Goal: Information Seeking & Learning: Find specific fact

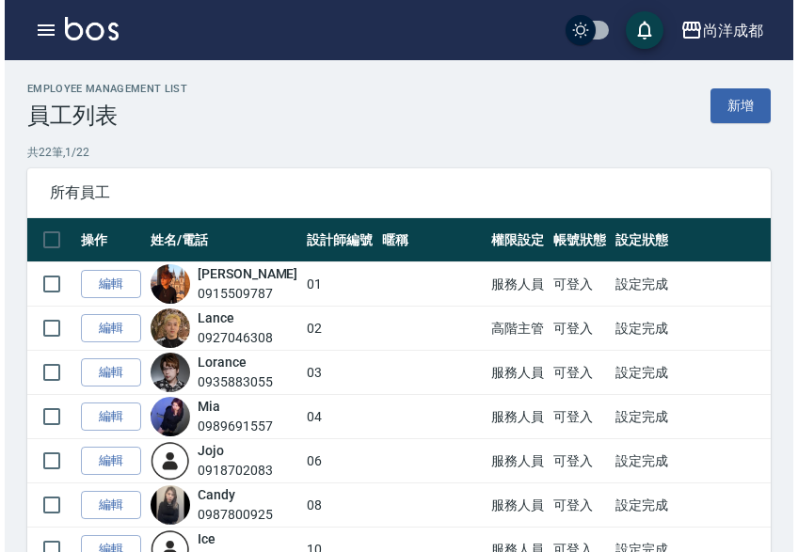
scroll to position [376, 0]
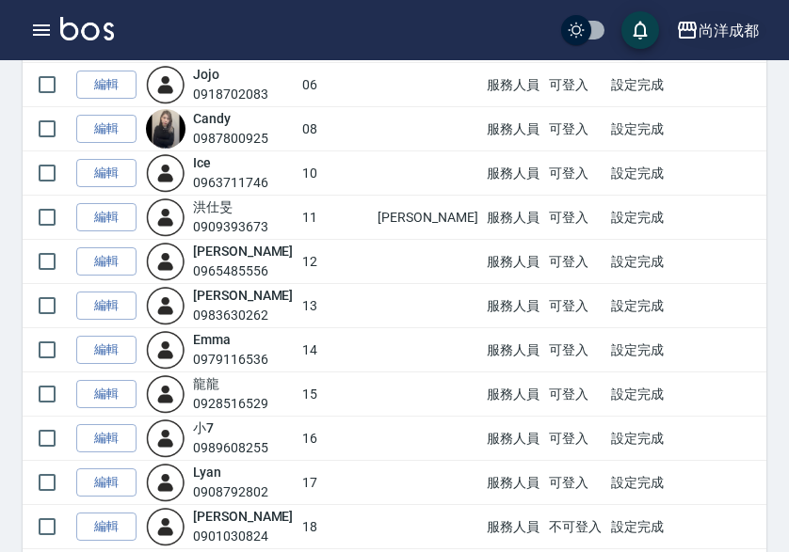
click at [743, 28] on div "尚洋成都" at bounding box center [728, 31] width 60 height 24
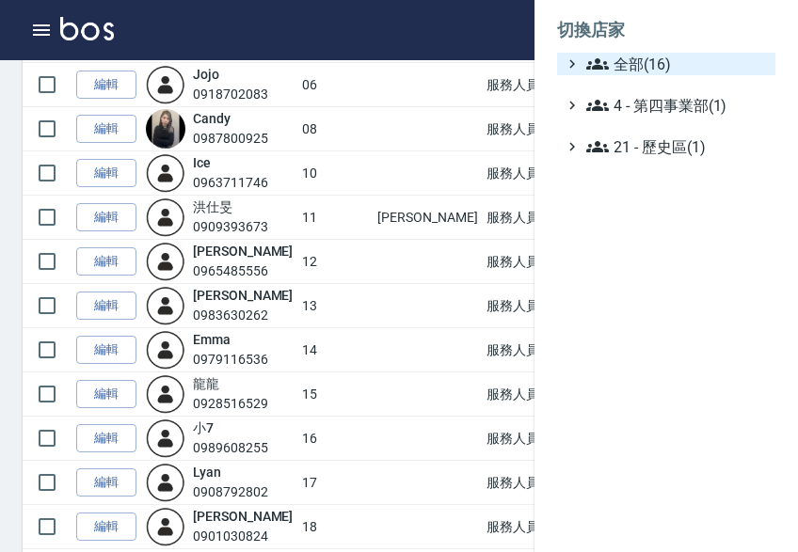
click at [740, 57] on span "全部(16)" at bounding box center [677, 64] width 182 height 23
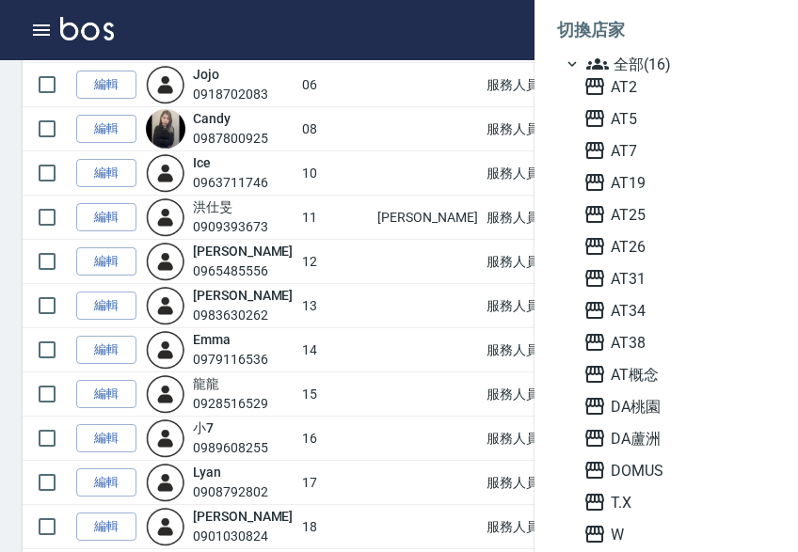
click at [689, 99] on div "AT2 AT5 AT7 AT19 AT25 AT26 AT31 AT34 AT38 AT概念 DA桃園 DA蘆洲 DOMUS T.X W 尚洋成都" at bounding box center [676, 326] width 200 height 503
click at [689, 86] on span "AT2" at bounding box center [676, 86] width 184 height 23
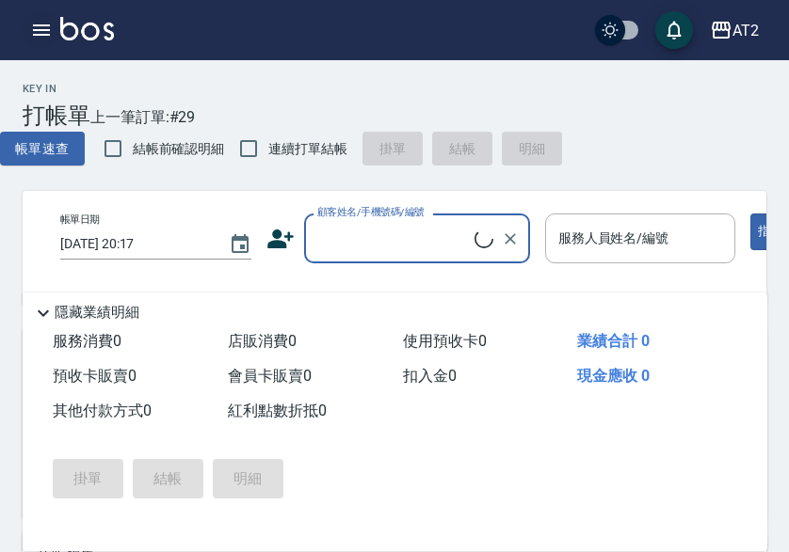
click at [37, 29] on icon "button" at bounding box center [41, 29] width 17 height 11
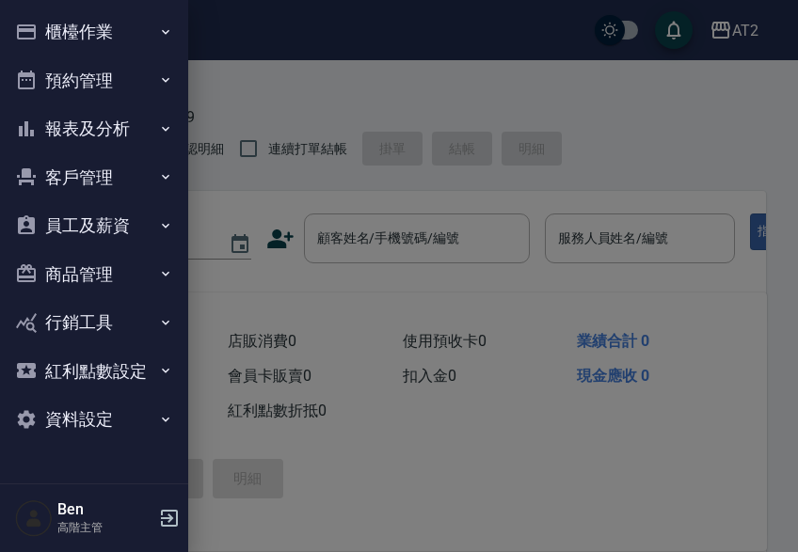
click at [110, 266] on button "商品管理" at bounding box center [94, 274] width 173 height 49
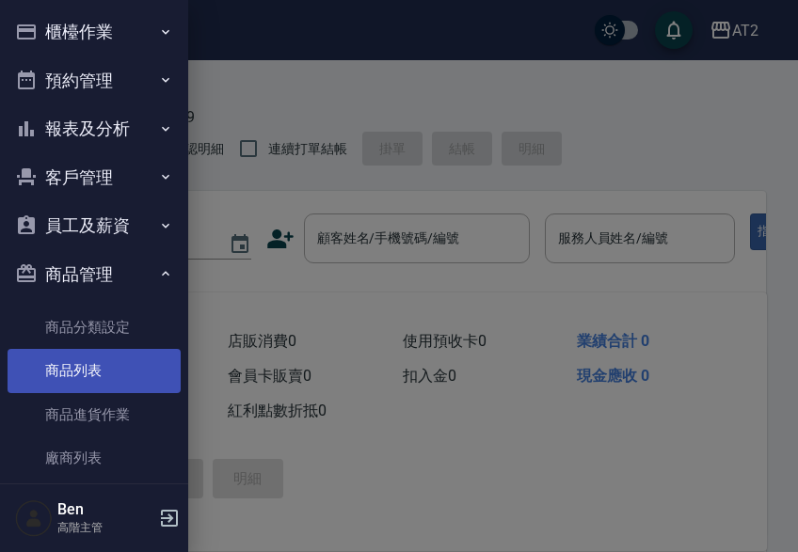
click at [87, 373] on link "商品列表" at bounding box center [94, 370] width 173 height 43
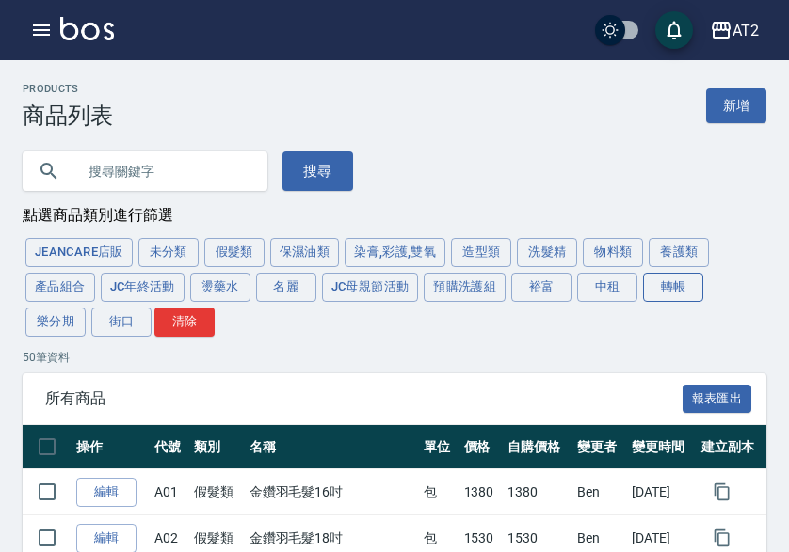
click at [675, 295] on button "轉帳" at bounding box center [673, 287] width 60 height 29
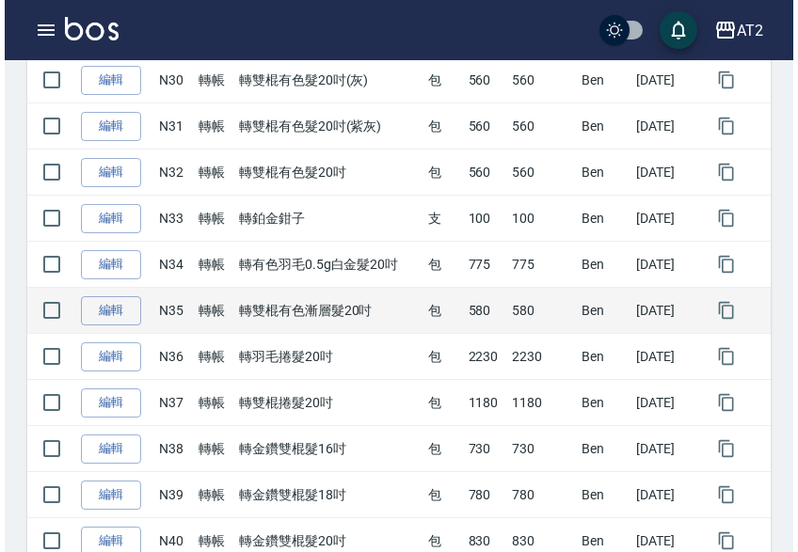
scroll to position [1938, 0]
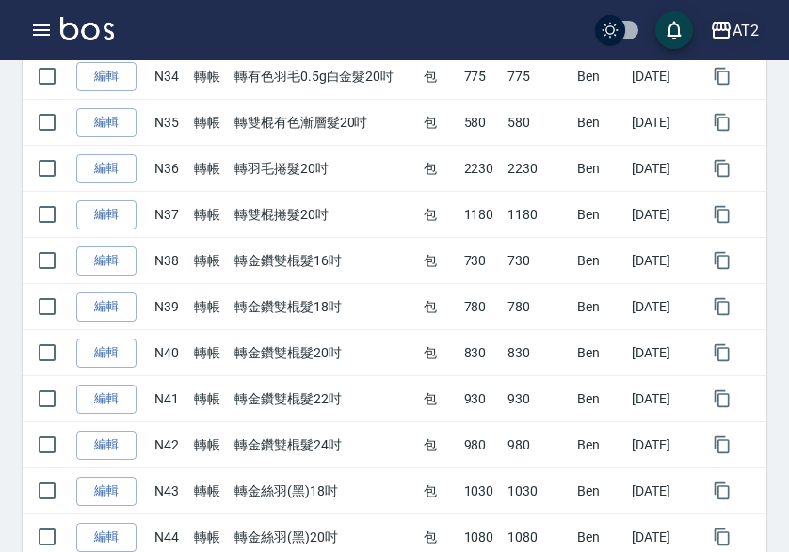
click at [744, 29] on div "AT2" at bounding box center [745, 31] width 26 height 24
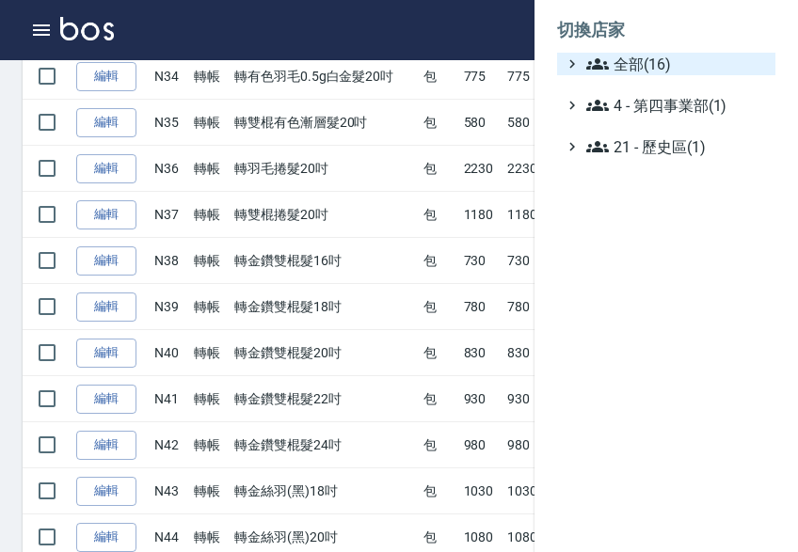
click at [734, 64] on span "全部(16)" at bounding box center [677, 64] width 182 height 23
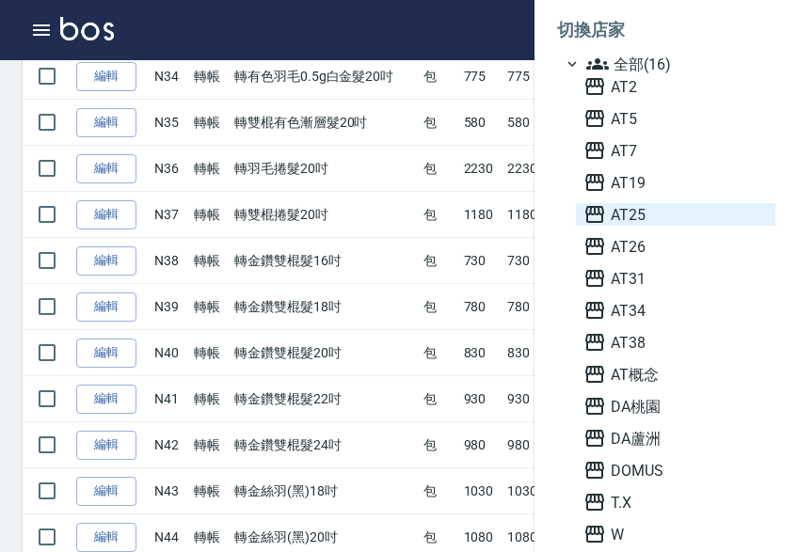
click at [671, 224] on span "AT25" at bounding box center [676, 214] width 184 height 23
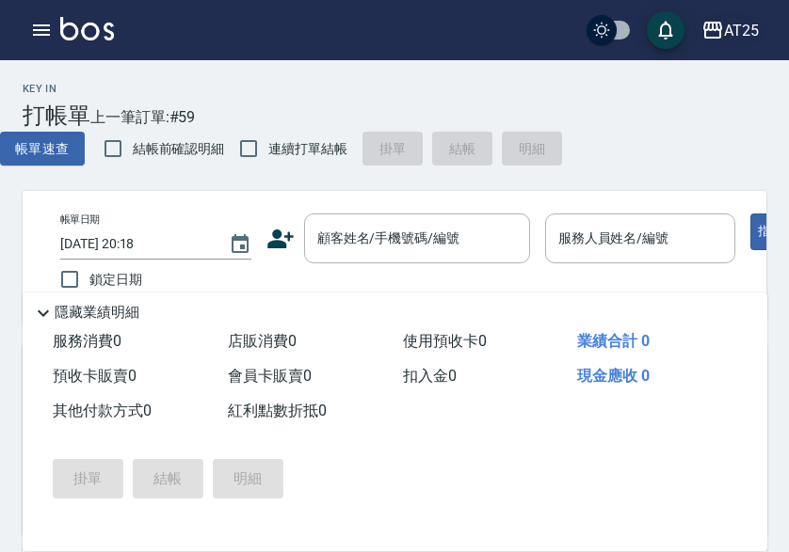
click at [763, 34] on button "AT25" at bounding box center [730, 30] width 72 height 39
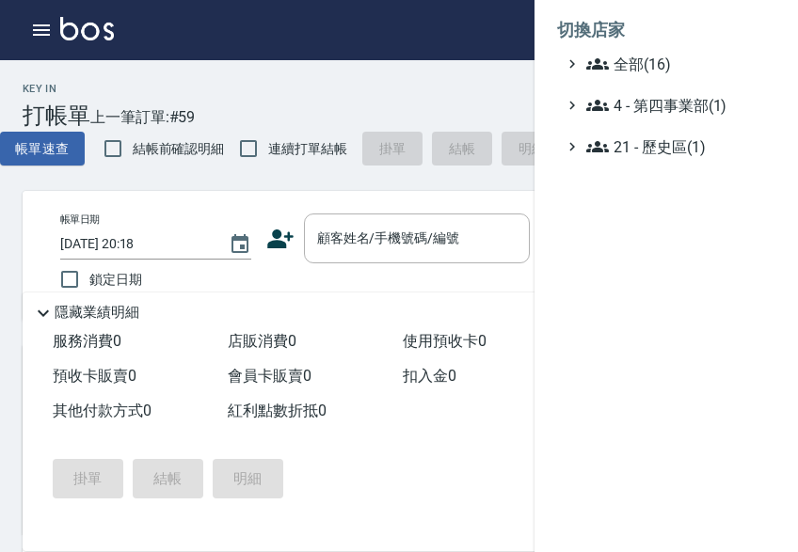
click at [740, 55] on span "全部(16)" at bounding box center [677, 64] width 182 height 23
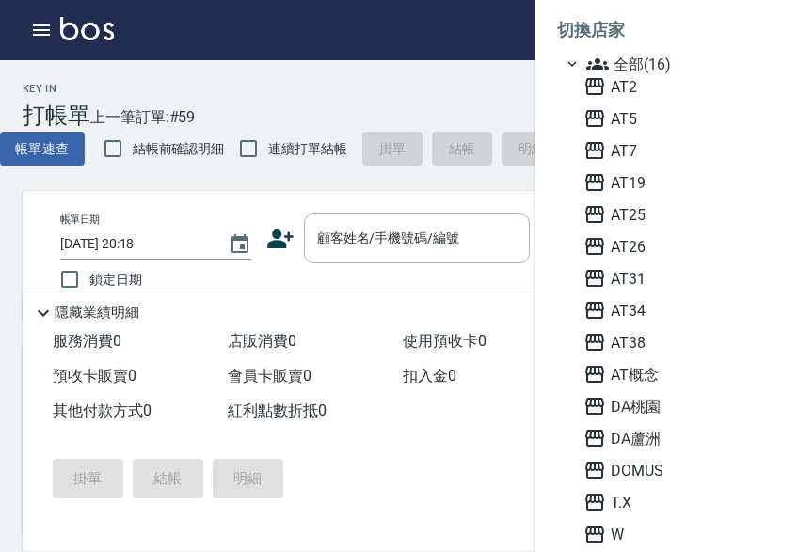
click at [683, 104] on div "AT2 AT5 AT7 AT19 AT25 AT26 AT31 AT34 AT38 AT概念 DA桃園 DA蘆洲 DOMUS T.X W 尚洋成都" at bounding box center [676, 326] width 200 height 503
click at [683, 89] on span "AT2" at bounding box center [676, 86] width 184 height 23
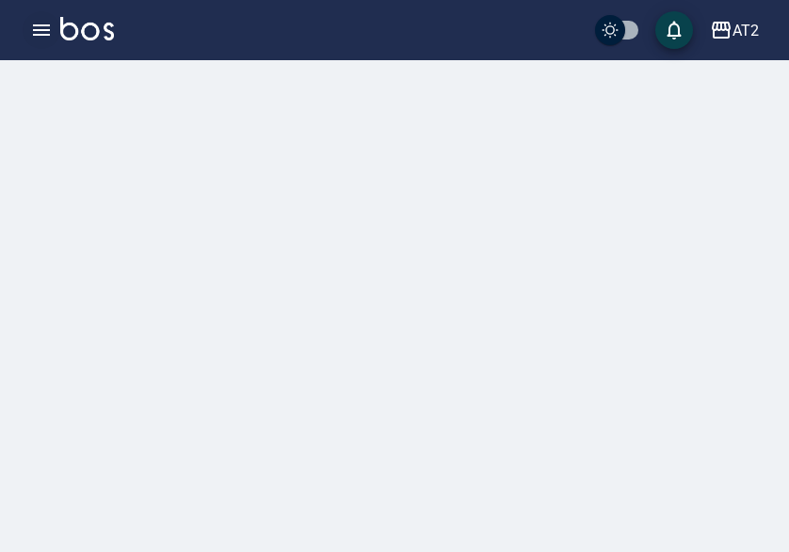
click at [37, 21] on icon "button" at bounding box center [41, 30] width 23 height 23
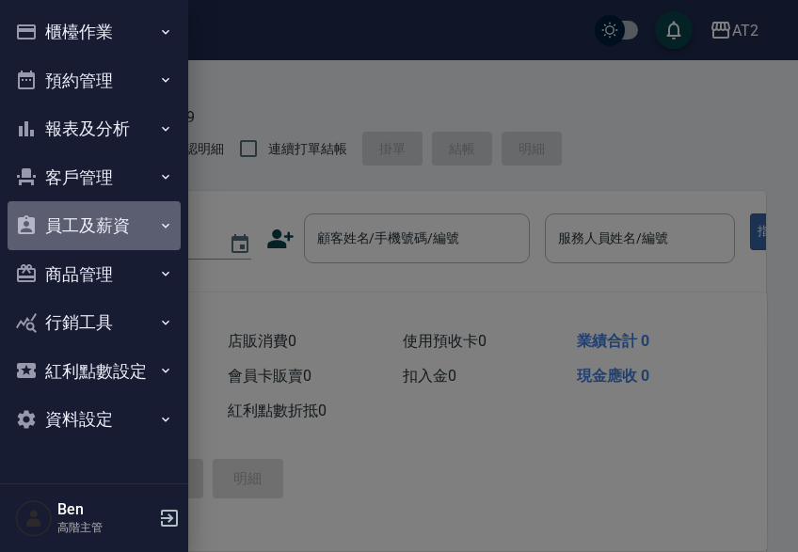
click at [118, 222] on button "員工及薪資" at bounding box center [94, 225] width 173 height 49
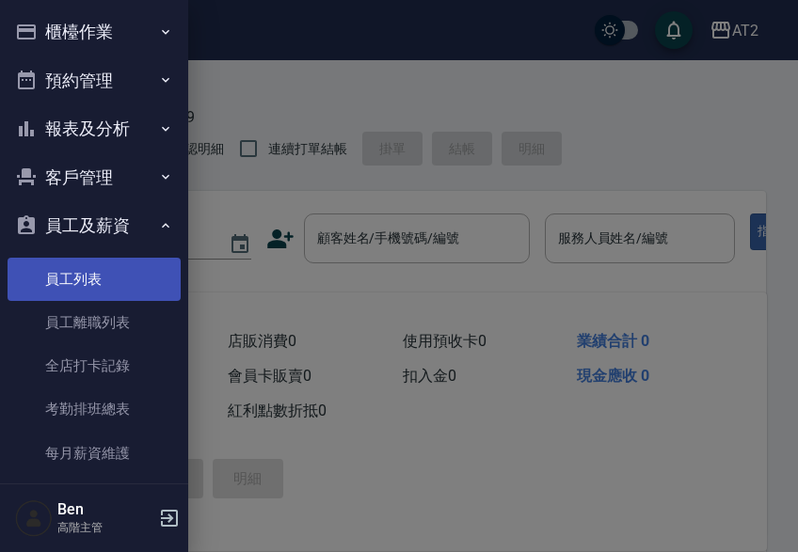
click at [97, 284] on link "員工列表" at bounding box center [94, 279] width 173 height 43
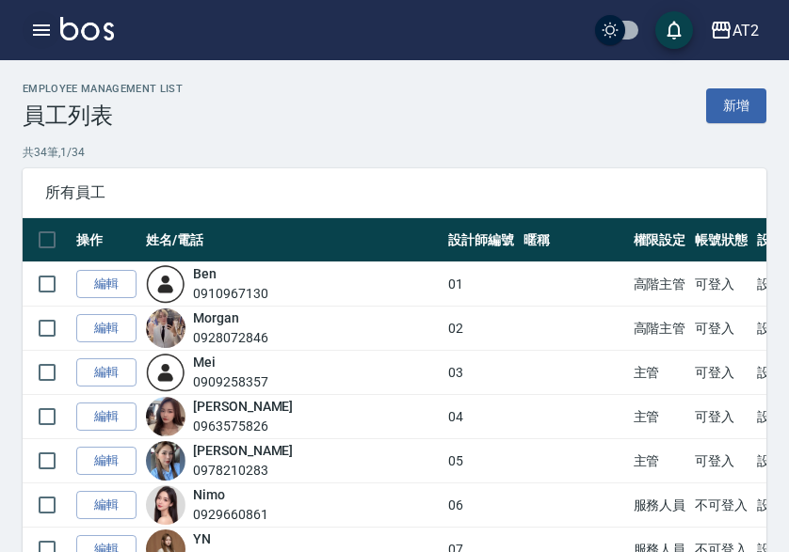
click at [40, 39] on icon "button" at bounding box center [41, 30] width 23 height 23
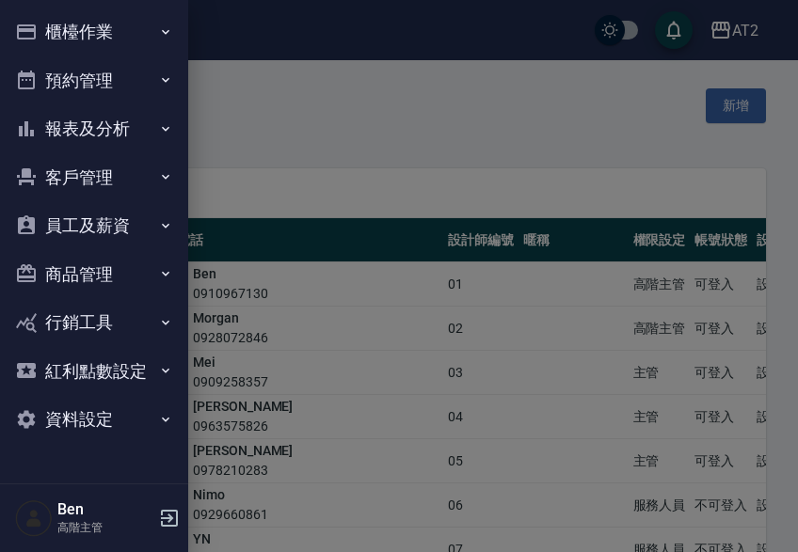
click at [99, 222] on button "員工及薪資" at bounding box center [94, 225] width 173 height 49
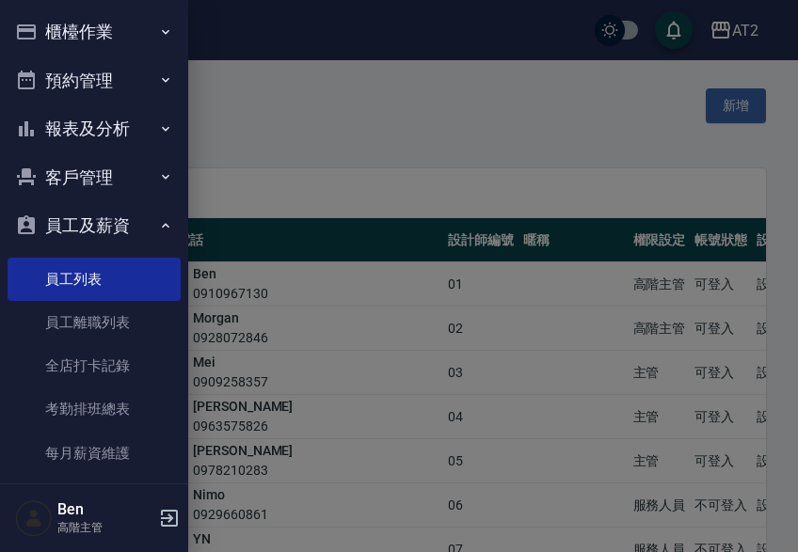
click at [112, 224] on button "員工及薪資" at bounding box center [94, 225] width 173 height 49
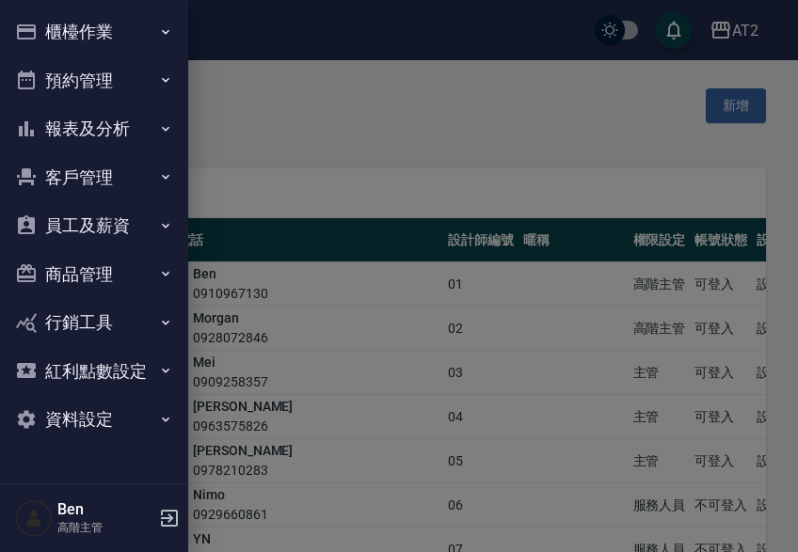
click at [120, 283] on button "商品管理" at bounding box center [94, 274] width 173 height 49
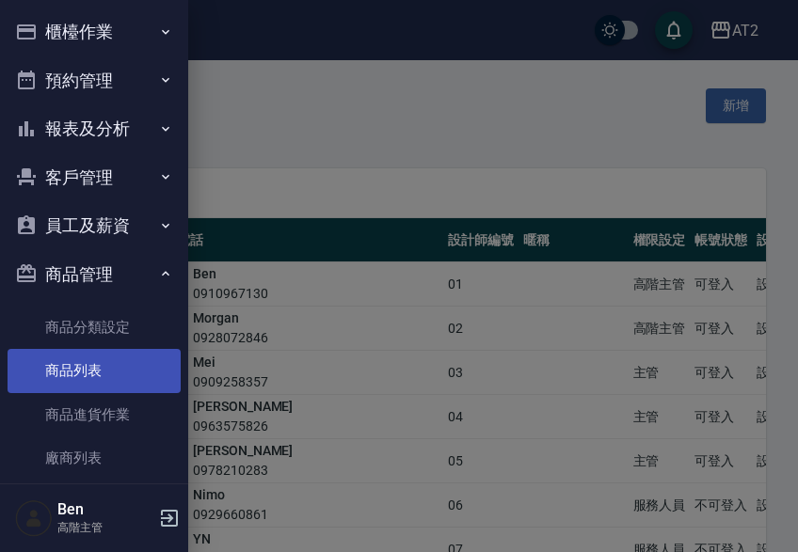
click at [110, 367] on link "商品列表" at bounding box center [94, 370] width 173 height 43
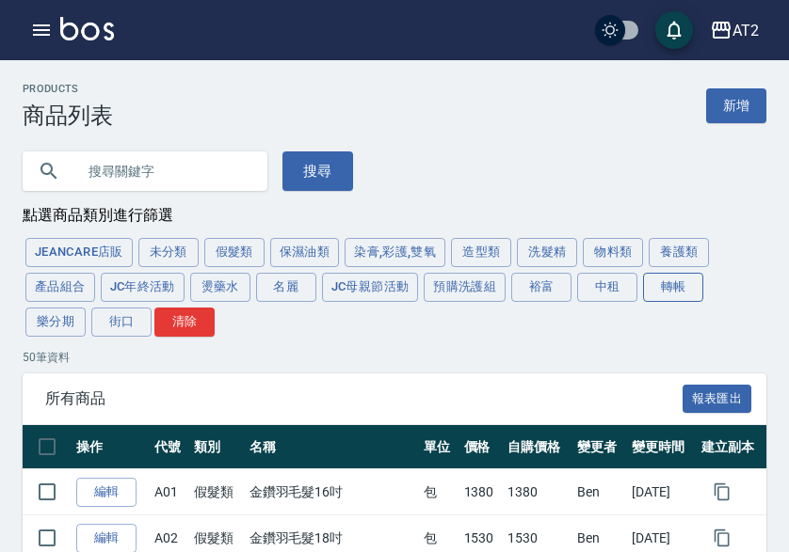
click at [690, 287] on button "轉帳" at bounding box center [673, 287] width 60 height 29
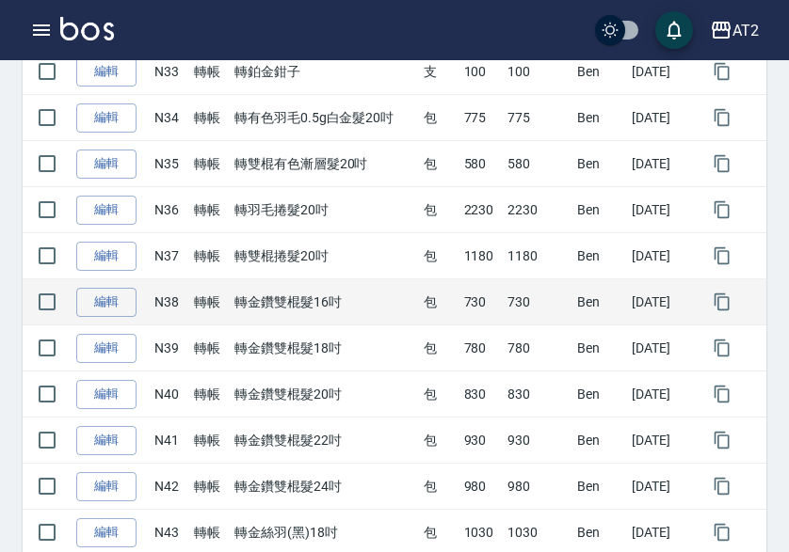
scroll to position [1976, 0]
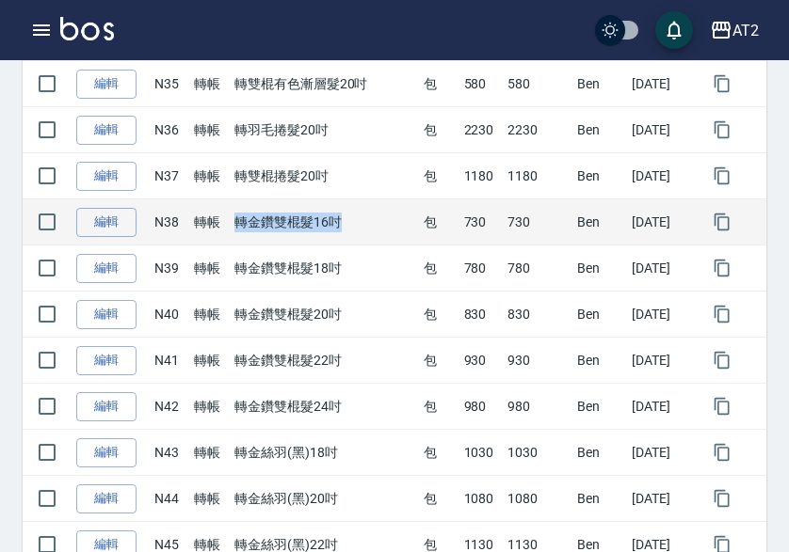
drag, startPoint x: 228, startPoint y: 227, endPoint x: 348, endPoint y: 227, distance: 120.5
click at [348, 227] on td "轉金鑽雙棍髮16吋" at bounding box center [324, 223] width 189 height 46
copy td "轉金鑽雙棍髮16吋"
drag, startPoint x: 448, startPoint y: 227, endPoint x: 474, endPoint y: 227, distance: 26.4
click at [474, 227] on td "730" at bounding box center [481, 223] width 44 height 46
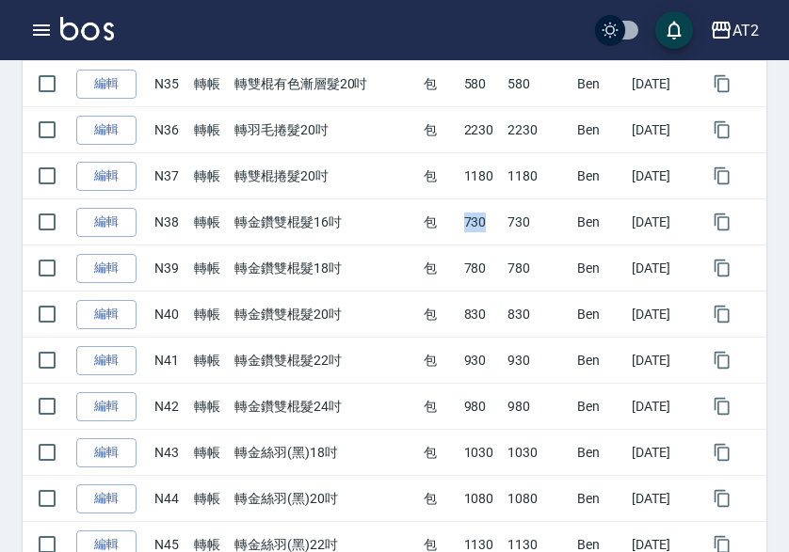
copy td "730"
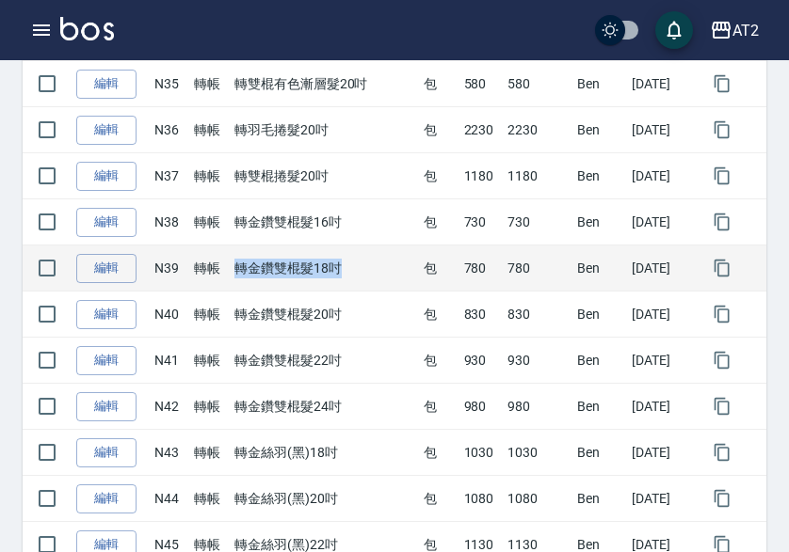
drag, startPoint x: 306, startPoint y: 268, endPoint x: 356, endPoint y: 269, distance: 49.9
click at [356, 269] on td "轉金鑽雙棍髮18吋" at bounding box center [324, 269] width 189 height 46
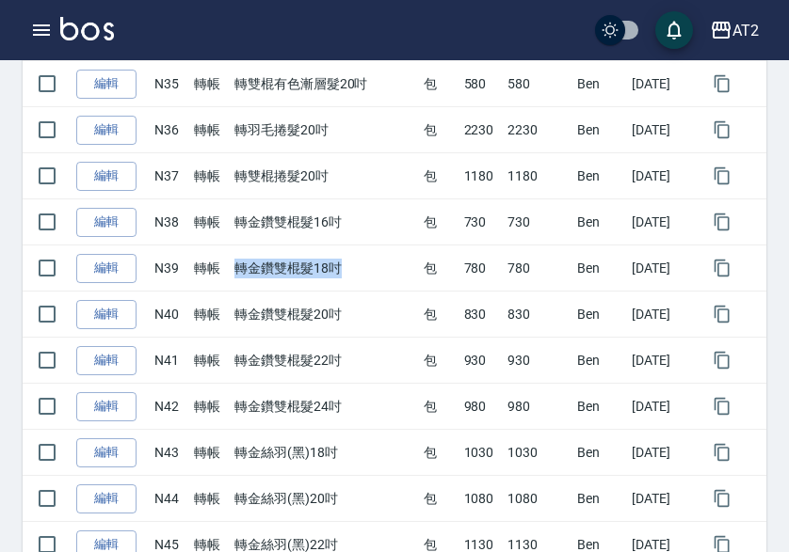
copy td "轉金鑽雙棍髮18吋"
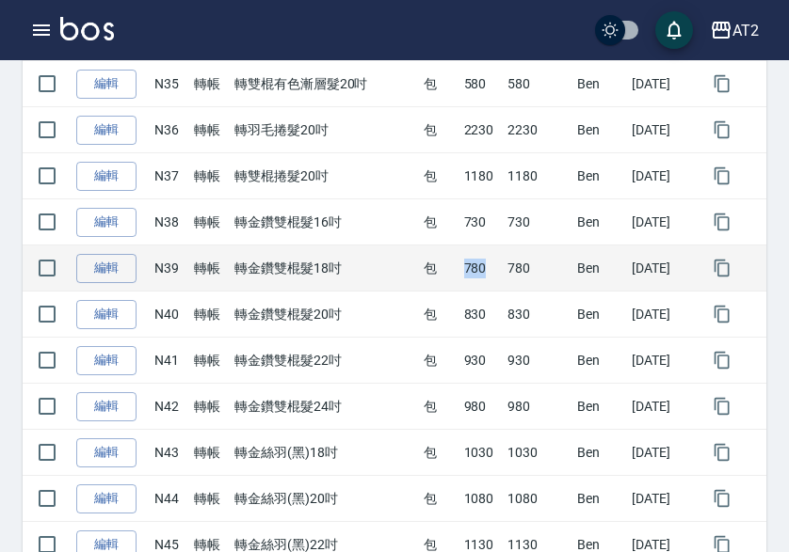
drag, startPoint x: 469, startPoint y: 266, endPoint x: 373, endPoint y: 275, distance: 96.4
click at [485, 266] on td "780" at bounding box center [481, 269] width 44 height 46
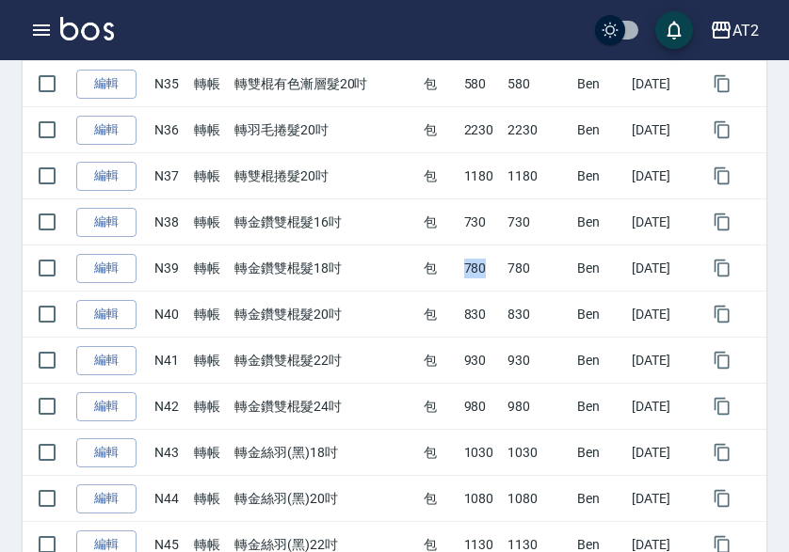
copy td "780"
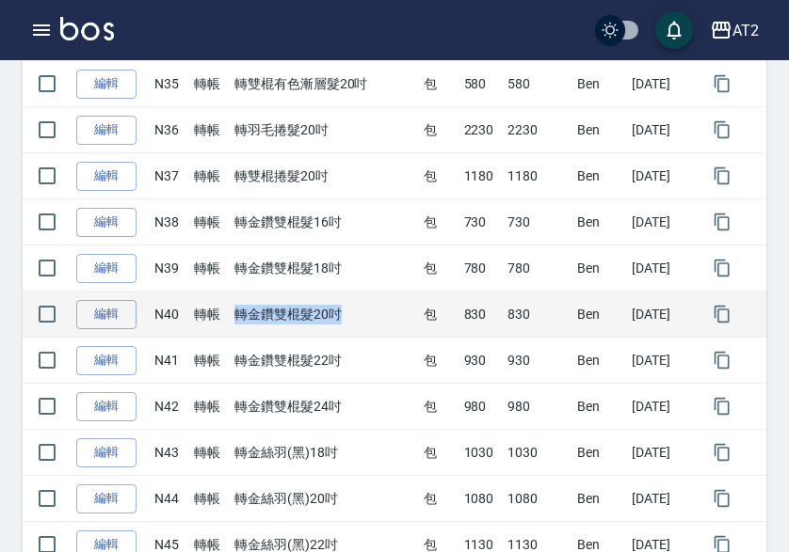
drag, startPoint x: 229, startPoint y: 311, endPoint x: 339, endPoint y: 312, distance: 110.1
click at [339, 312] on td "轉金鑽雙棍髮20吋" at bounding box center [324, 315] width 189 height 46
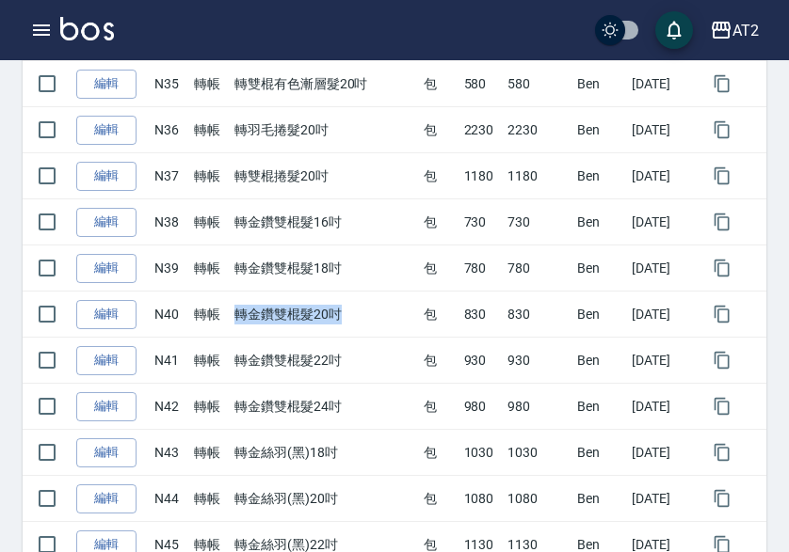
copy td "轉金鑽雙棍髮20吋"
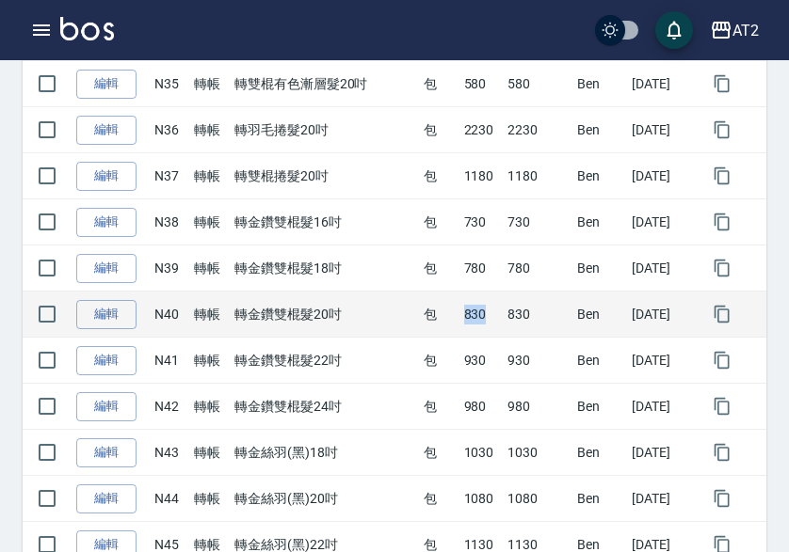
drag, startPoint x: 456, startPoint y: 318, endPoint x: 489, endPoint y: 319, distance: 33.9
click at [489, 319] on td "830" at bounding box center [481, 315] width 44 height 46
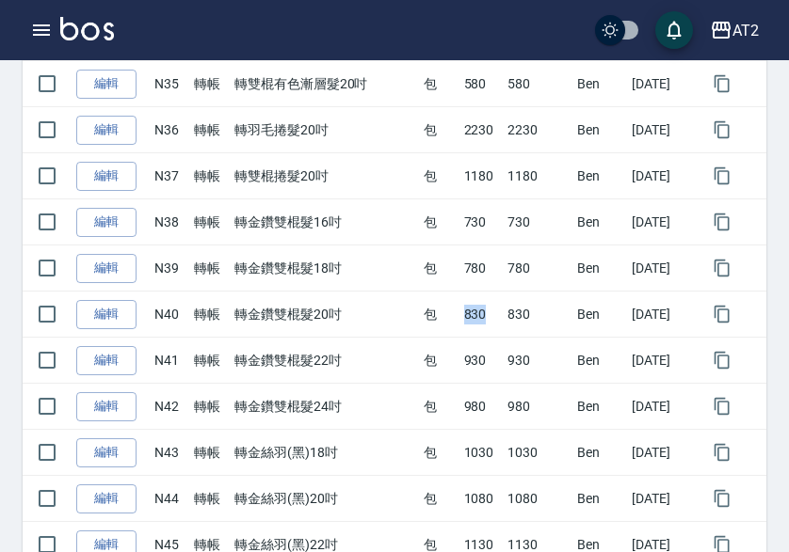
copy td "830"
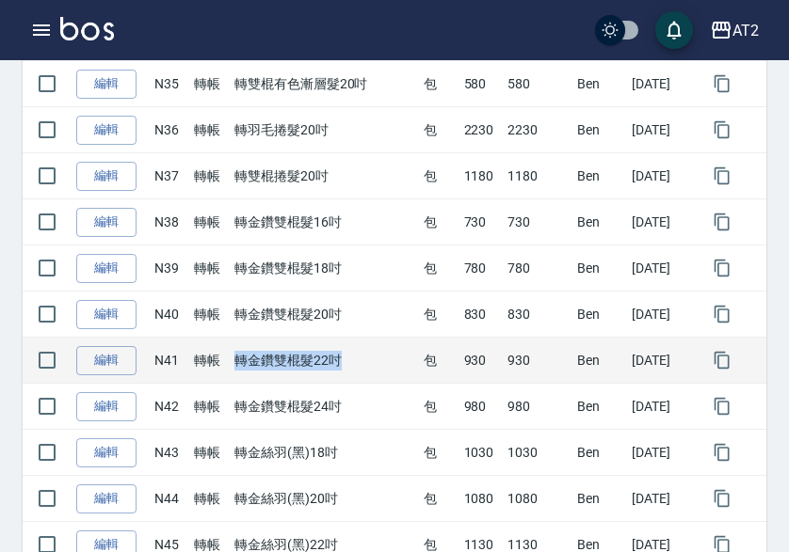
drag, startPoint x: 234, startPoint y: 364, endPoint x: 344, endPoint y: 362, distance: 109.2
click at [344, 363] on td "轉金鑽雙棍髮22吋" at bounding box center [324, 361] width 189 height 46
copy td "轉金鑽雙棍髮22吋"
drag, startPoint x: 441, startPoint y: 362, endPoint x: 495, endPoint y: 373, distance: 54.6
click at [504, 375] on tr "編輯 N41 轉帳 轉金鑽雙棍髮22吋 包 930 930 Ben 2025/09/13" at bounding box center [395, 361] width 744 height 46
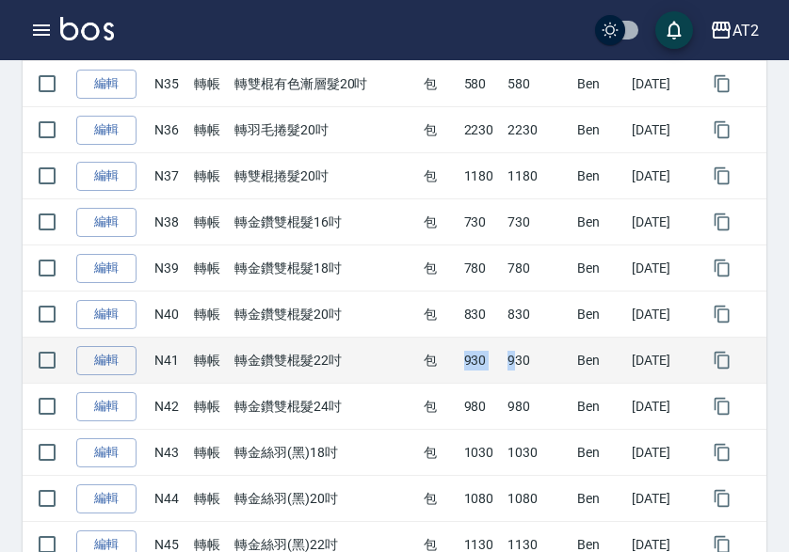
click at [481, 367] on td "930" at bounding box center [481, 361] width 44 height 46
drag, startPoint x: 440, startPoint y: 361, endPoint x: 473, endPoint y: 366, distance: 33.3
click at [473, 366] on tr "編輯 N41 轉帳 轉金鑽雙棍髮22吋 包 930 930 Ben 2025/09/13" at bounding box center [395, 361] width 744 height 46
copy tr "包 930"
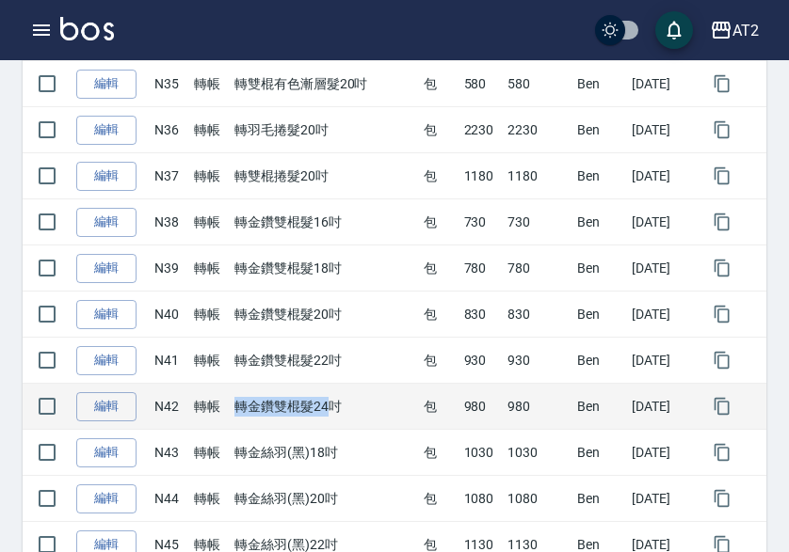
drag, startPoint x: 231, startPoint y: 410, endPoint x: 329, endPoint y: 415, distance: 98.9
click at [329, 415] on td "轉金鑽雙棍髮24吋" at bounding box center [324, 407] width 189 height 46
click at [317, 419] on td "轉金鑽雙棍髮24吋" at bounding box center [324, 407] width 189 height 46
drag, startPoint x: 228, startPoint y: 407, endPoint x: 346, endPoint y: 414, distance: 118.8
click at [346, 414] on td "轉金鑽雙棍髮24吋" at bounding box center [324, 407] width 189 height 46
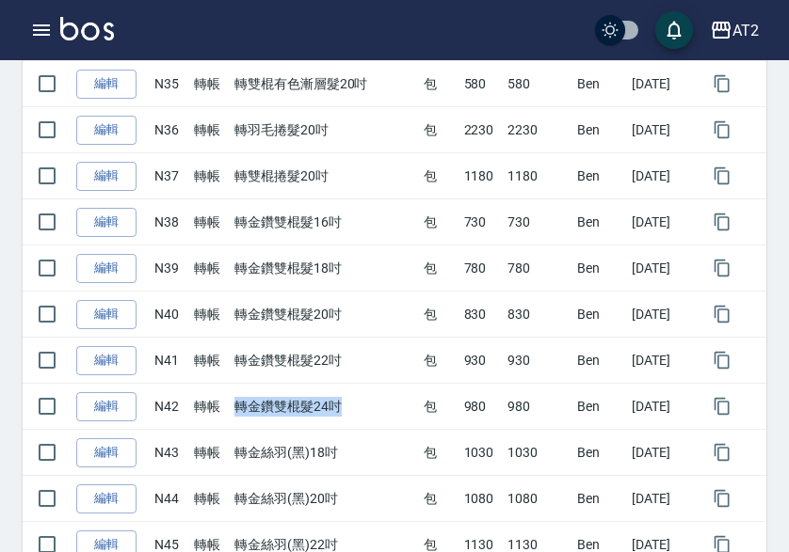
copy td "轉金鑽雙棍髮24吋"
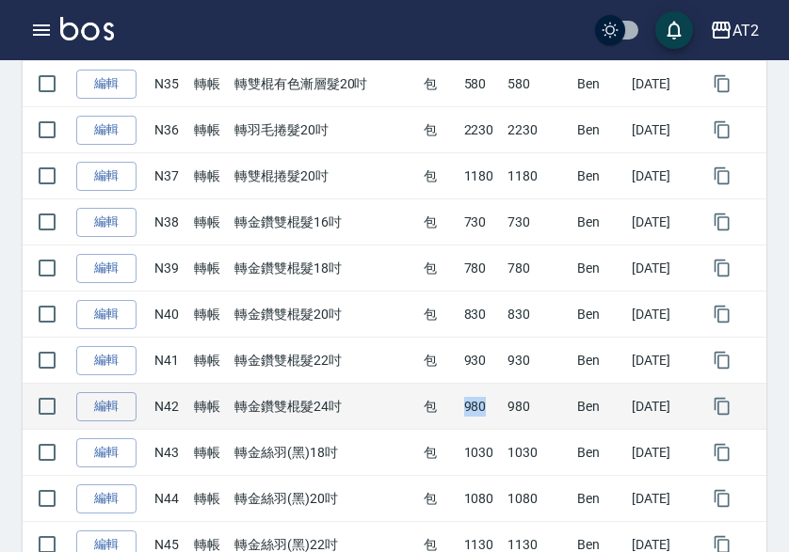
drag, startPoint x: 455, startPoint y: 411, endPoint x: 472, endPoint y: 411, distance: 17.9
click at [472, 411] on td "980" at bounding box center [481, 407] width 44 height 46
copy td "980"
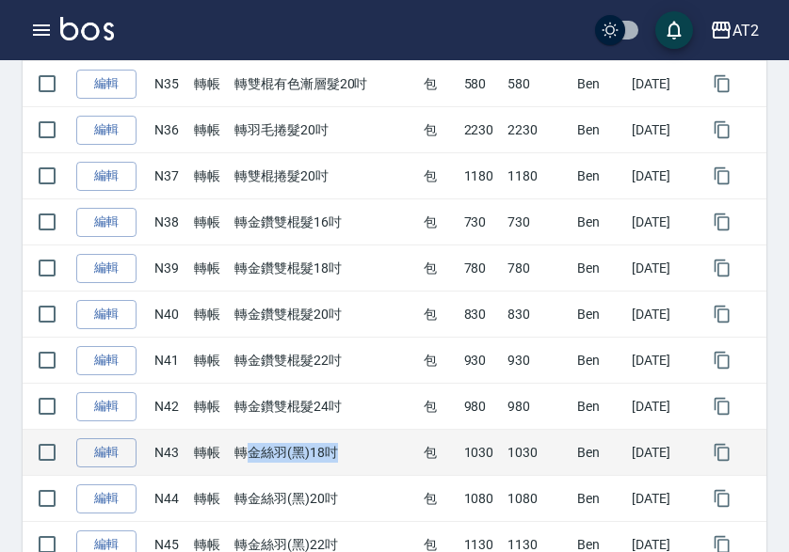
drag, startPoint x: 237, startPoint y: 457, endPoint x: 360, endPoint y: 459, distance: 123.3
click at [360, 459] on td "轉金絲羽(黑)18吋" at bounding box center [324, 453] width 189 height 46
drag, startPoint x: 227, startPoint y: 450, endPoint x: 349, endPoint y: 455, distance: 122.4
click at [349, 455] on td "轉金絲羽(黑)18吋" at bounding box center [324, 453] width 189 height 46
drag, startPoint x: 454, startPoint y: 453, endPoint x: 502, endPoint y: 454, distance: 48.0
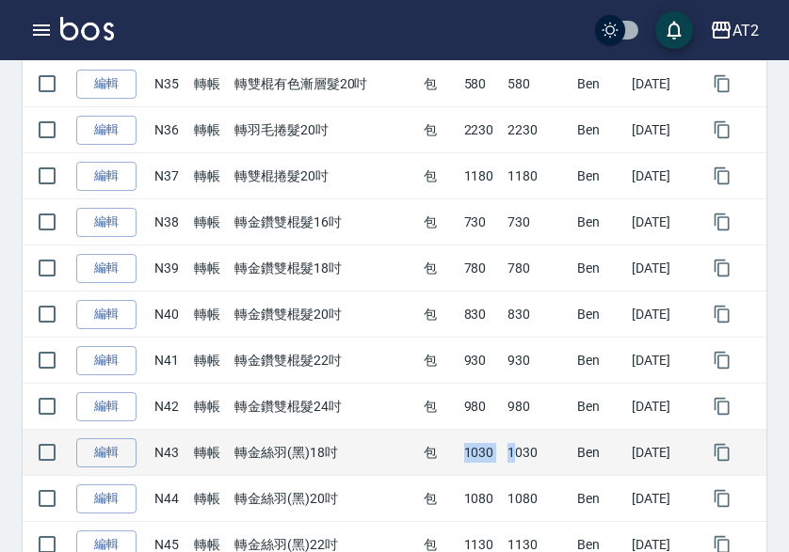
click at [502, 454] on tr "編輯 N43 轉帳 轉金絲羽(黑)18吋 包 1030 1030 Ben 2025/09/13" at bounding box center [395, 453] width 744 height 46
click at [459, 451] on td "1030" at bounding box center [481, 453] width 44 height 46
drag, startPoint x: 454, startPoint y: 451, endPoint x: 481, endPoint y: 451, distance: 27.3
click at [481, 451] on td "1030" at bounding box center [481, 453] width 44 height 46
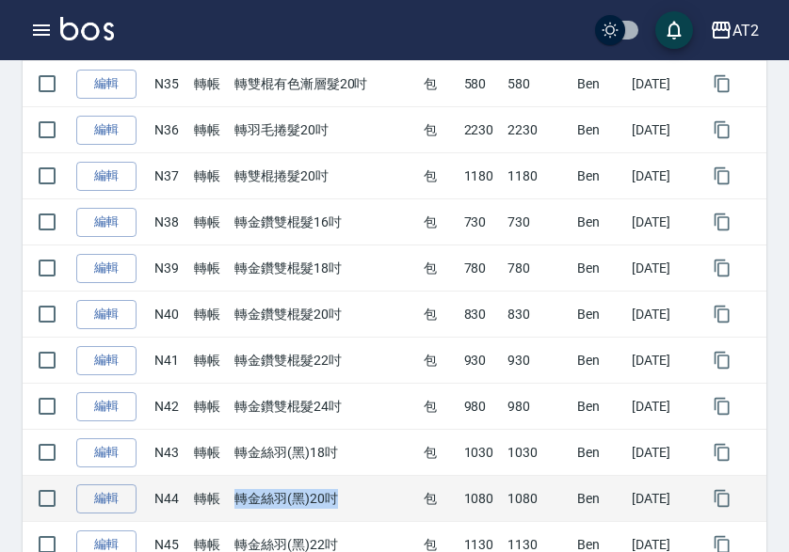
drag, startPoint x: 232, startPoint y: 505, endPoint x: 363, endPoint y: 494, distance: 132.2
click at [371, 499] on td "轉金絲羽(黑)20吋" at bounding box center [324, 499] width 189 height 46
drag, startPoint x: 445, startPoint y: 502, endPoint x: 480, endPoint y: 502, distance: 34.8
click at [480, 502] on tr "編輯 N44 轉帳 轉金絲羽(黑)20吋 包 1080 1080 Ben 2025/09/13" at bounding box center [395, 499] width 744 height 46
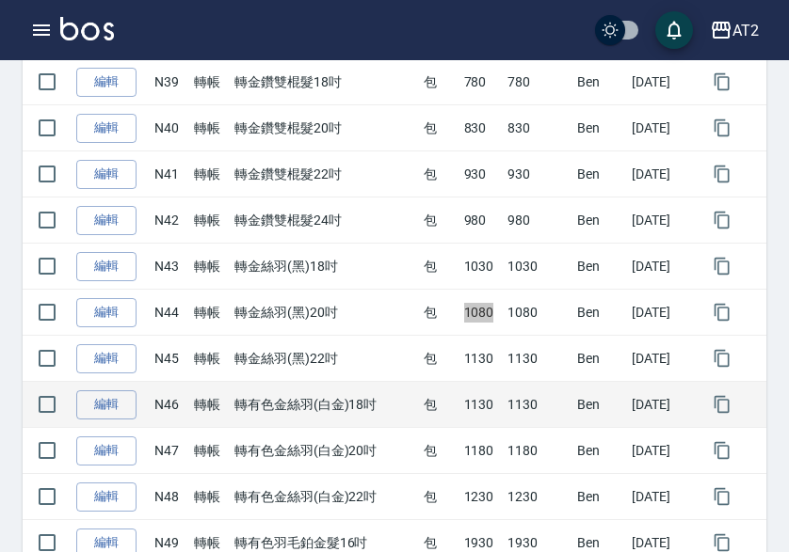
scroll to position [2165, 0]
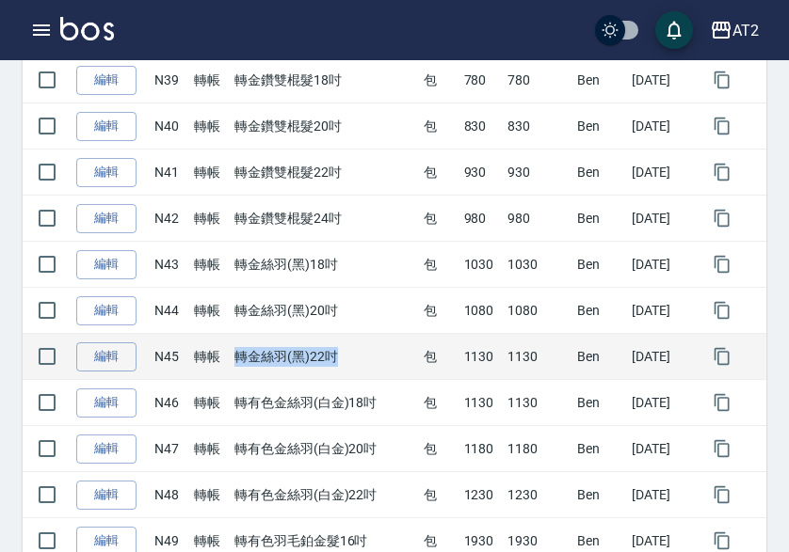
drag, startPoint x: 231, startPoint y: 360, endPoint x: 352, endPoint y: 364, distance: 121.5
click at [352, 364] on td "轉金絲羽(黑)22吋" at bounding box center [324, 357] width 189 height 46
drag, startPoint x: 460, startPoint y: 359, endPoint x: 435, endPoint y: 359, distance: 25.4
click at [459, 359] on td "1130" at bounding box center [481, 357] width 44 height 46
click at [488, 361] on tr "編輯 N45 轉帳 轉金絲羽(黑)22吋 包 1130 1130 Ben 2025/09/13" at bounding box center [395, 357] width 744 height 46
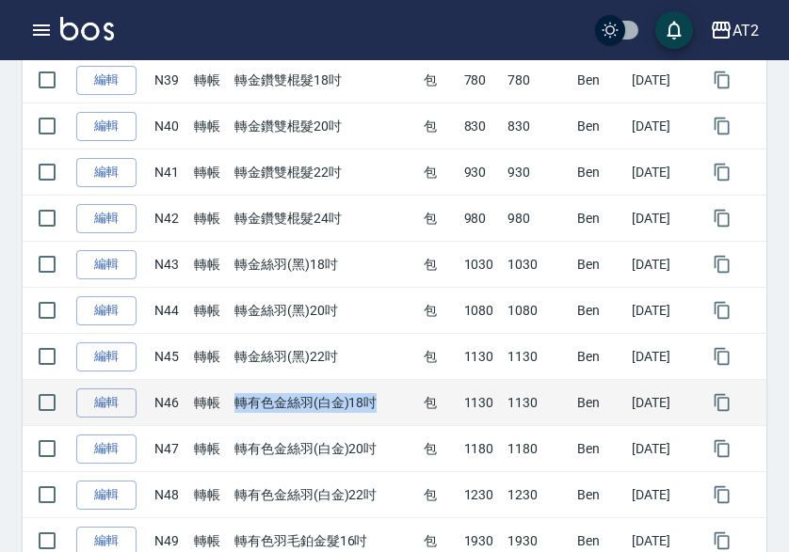
drag, startPoint x: 229, startPoint y: 406, endPoint x: 380, endPoint y: 409, distance: 151.6
click at [380, 409] on td "轉有色金絲羽(白金)18吋" at bounding box center [324, 403] width 189 height 46
drag, startPoint x: 454, startPoint y: 406, endPoint x: 495, endPoint y: 406, distance: 41.4
click at [495, 406] on tr "編輯 N46 轉帳 轉有色金絲羽(白金)18吋 包 1130 1130 Ben 2025/09/13" at bounding box center [395, 403] width 744 height 46
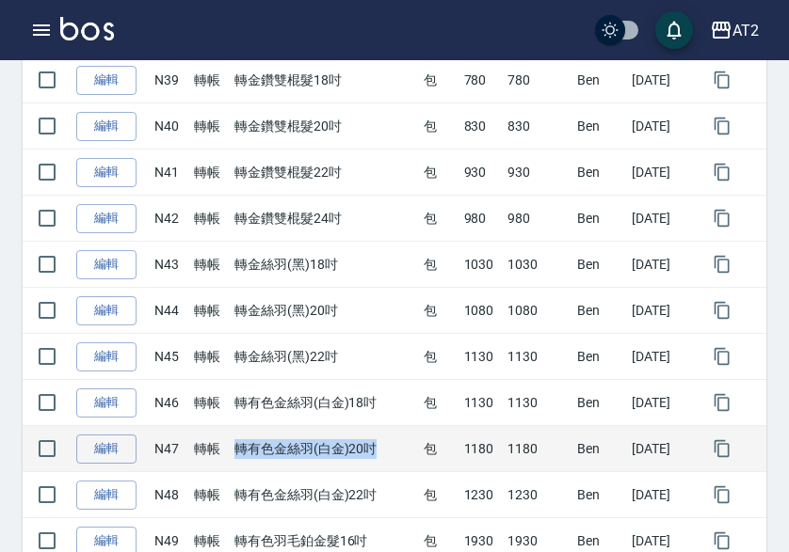
drag, startPoint x: 225, startPoint y: 452, endPoint x: 392, endPoint y: 456, distance: 166.6
click at [392, 456] on td "轉有色金絲羽(白金)20吋" at bounding box center [324, 449] width 189 height 46
drag, startPoint x: 448, startPoint y: 447, endPoint x: 485, endPoint y: 448, distance: 36.7
click at [485, 448] on td "1180" at bounding box center [481, 449] width 44 height 46
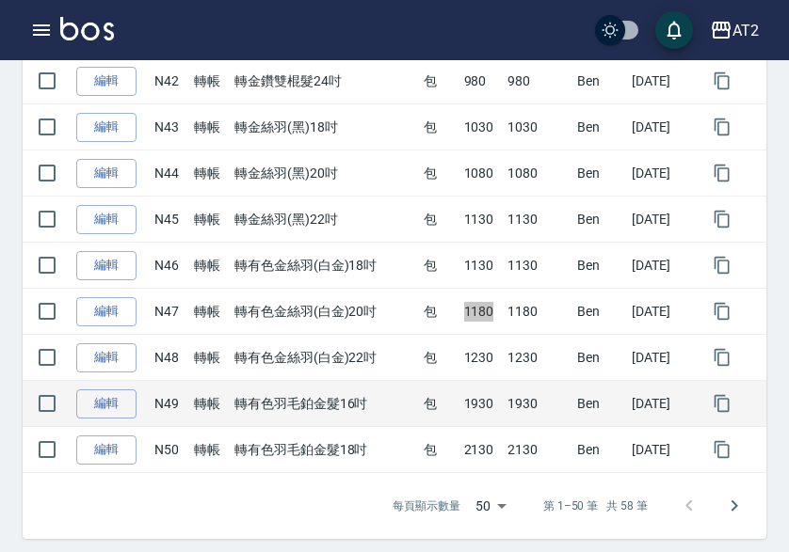
scroll to position [2314, 0]
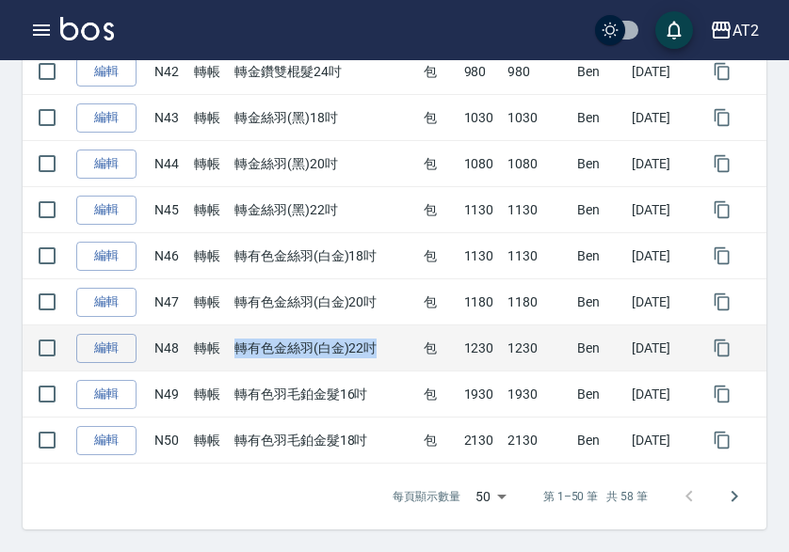
drag, startPoint x: 233, startPoint y: 355, endPoint x: 274, endPoint y: 355, distance: 40.5
click at [392, 355] on td "轉有色金絲羽(白金)22吋" at bounding box center [324, 349] width 189 height 46
drag, startPoint x: 452, startPoint y: 351, endPoint x: 485, endPoint y: 351, distance: 32.9
click at [485, 351] on td "1230" at bounding box center [481, 349] width 44 height 46
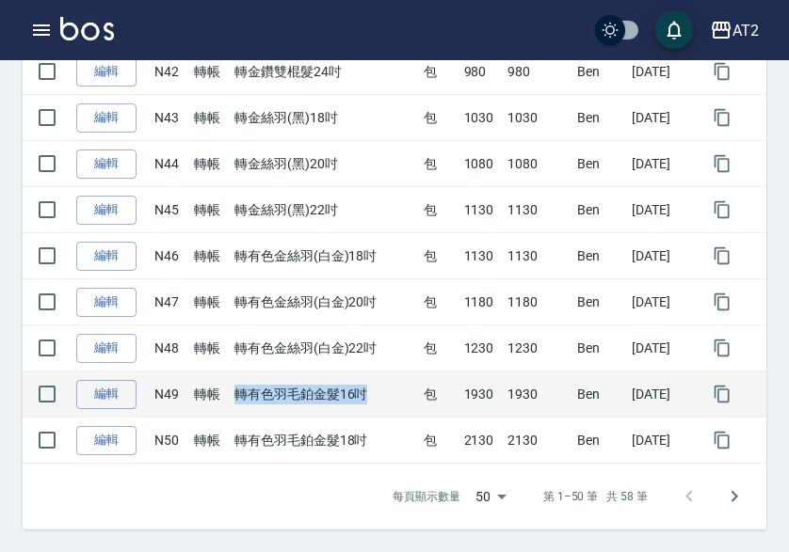
drag, startPoint x: 233, startPoint y: 391, endPoint x: 387, endPoint y: 392, distance: 153.4
click at [387, 392] on td "轉有色羽毛鉑金髮16吋" at bounding box center [324, 395] width 189 height 46
drag, startPoint x: 439, startPoint y: 399, endPoint x: 486, endPoint y: 396, distance: 47.1
click at [486, 396] on tr "編輯 N49 轉帳 轉有色羽毛鉑金髮16吋 包 1930 1930 Ben 2025/09/13" at bounding box center [395, 395] width 744 height 46
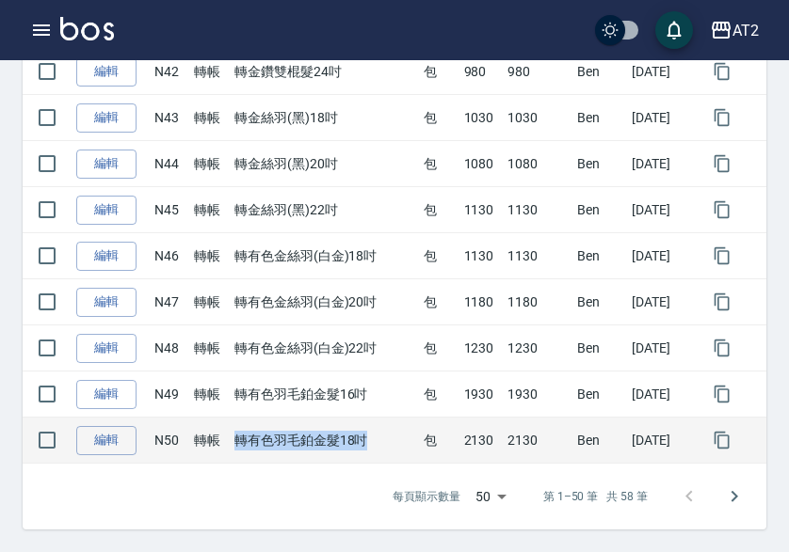
drag, startPoint x: 235, startPoint y: 444, endPoint x: 382, endPoint y: 443, distance: 146.8
click at [382, 443] on td "轉有色羽毛鉑金髮18吋" at bounding box center [324, 441] width 189 height 46
drag, startPoint x: 451, startPoint y: 439, endPoint x: 479, endPoint y: 439, distance: 28.2
click at [479, 439] on td "2130" at bounding box center [481, 441] width 44 height 46
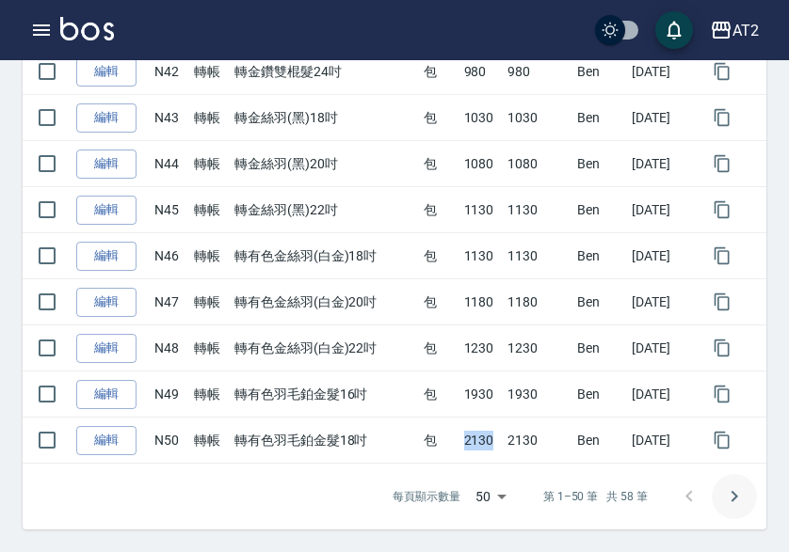
click at [744, 490] on icon "Go to next page" at bounding box center [734, 497] width 23 height 23
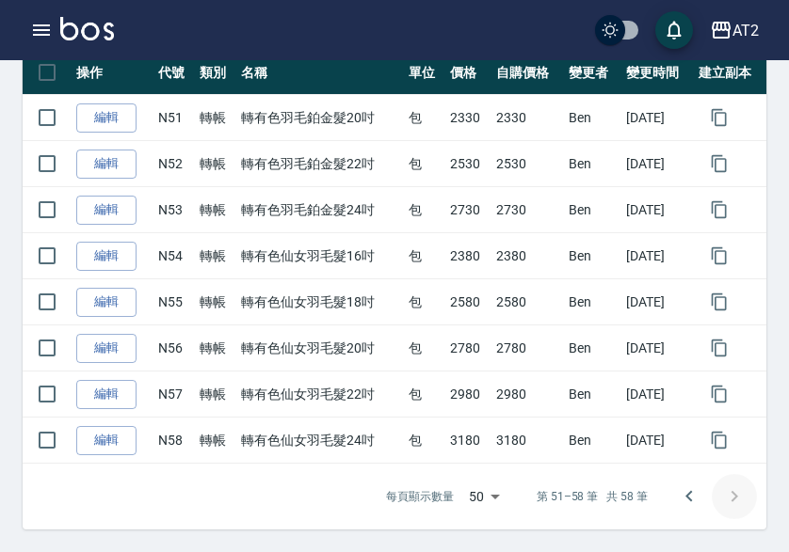
scroll to position [377, 0]
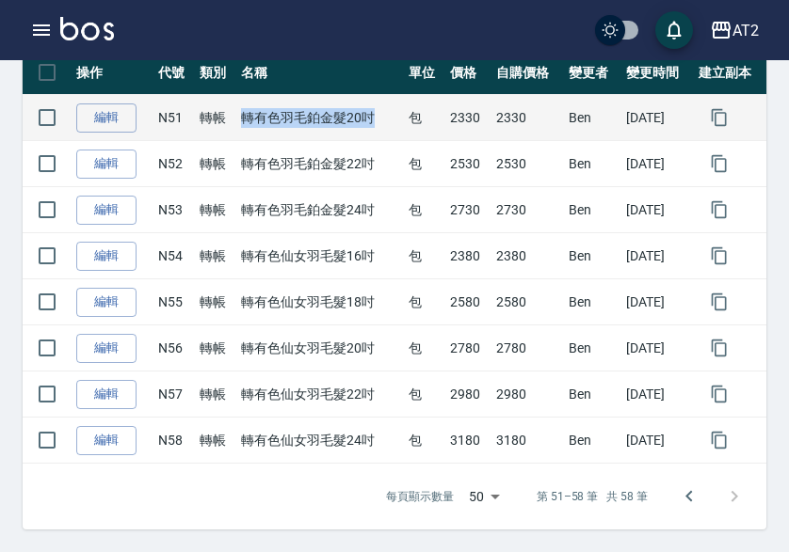
drag, startPoint x: 242, startPoint y: 117, endPoint x: 384, endPoint y: 117, distance: 142.1
click at [384, 117] on td "轉有色羽毛鉑金髮20吋" at bounding box center [319, 118] width 167 height 46
drag, startPoint x: 436, startPoint y: 117, endPoint x: 479, endPoint y: 117, distance: 43.3
click at [479, 117] on tr "編輯 N51 轉帳 轉有色羽毛鉑金髮20吋 包 2330 2330 Ben 2025/09/13" at bounding box center [395, 118] width 744 height 46
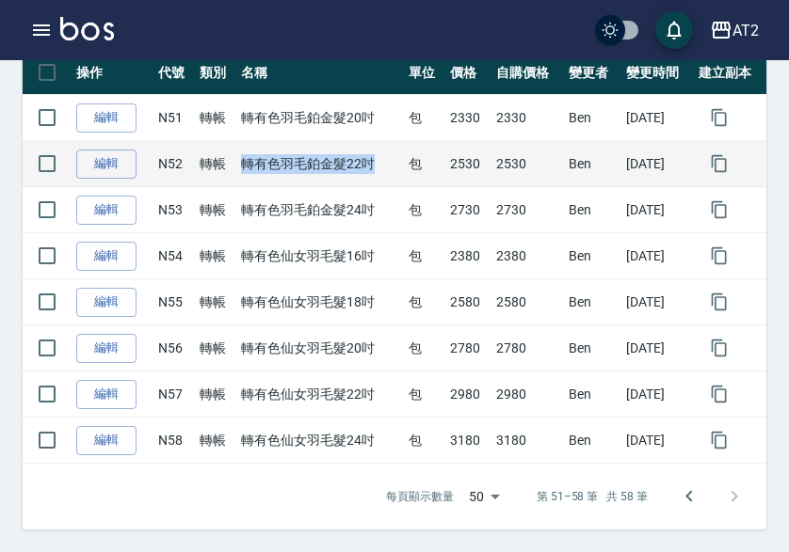
drag, startPoint x: 234, startPoint y: 162, endPoint x: 375, endPoint y: 165, distance: 140.3
click at [375, 165] on td "轉有色羽毛鉑金髮22吋" at bounding box center [319, 164] width 167 height 46
click at [467, 167] on td "2530" at bounding box center [468, 164] width 46 height 46
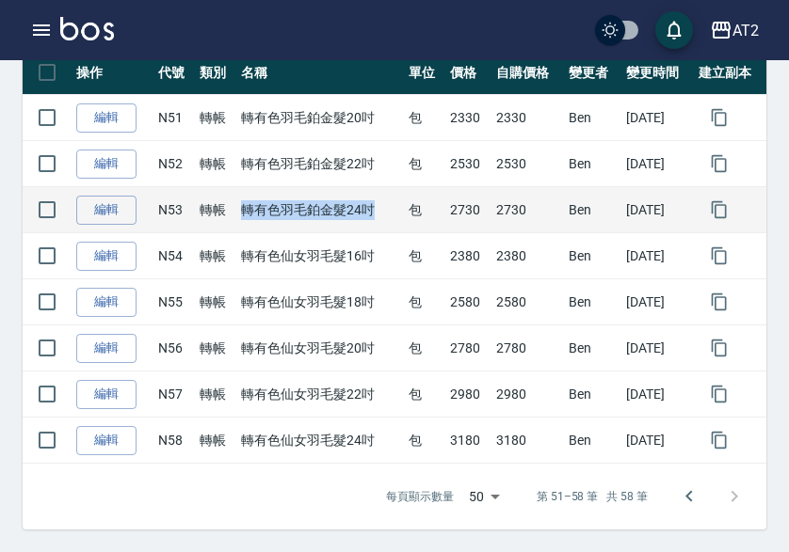
drag, startPoint x: 269, startPoint y: 200, endPoint x: 364, endPoint y: 201, distance: 95.1
click at [364, 201] on tr "編輯 N53 轉帳 轉有色羽毛鉑金髮24吋 包 2730 2730 Ben 2025/09/13" at bounding box center [395, 210] width 744 height 46
drag, startPoint x: 463, startPoint y: 215, endPoint x: 472, endPoint y: 212, distance: 9.8
click at [477, 212] on tr "編輯 N53 轉帳 轉有色羽毛鉑金髮24吋 包 2730 2730 Ben 2025/09/13" at bounding box center [395, 210] width 744 height 46
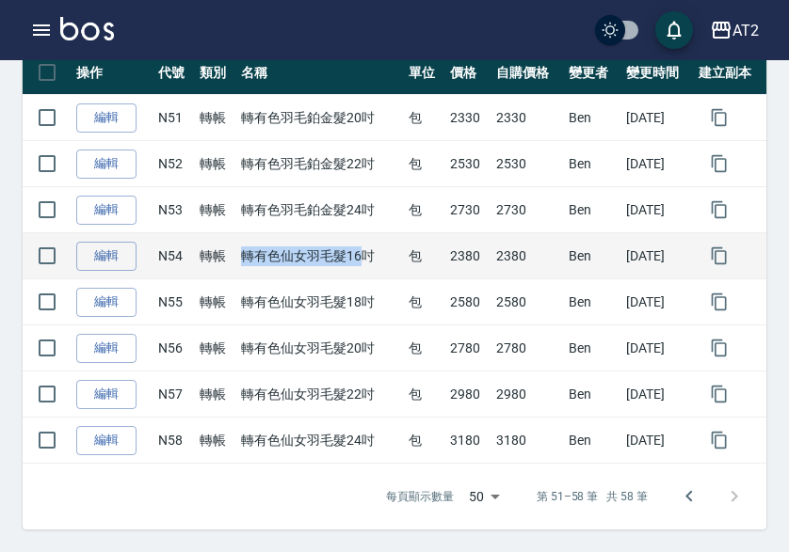
drag, startPoint x: 246, startPoint y: 254, endPoint x: 362, endPoint y: 254, distance: 116.7
click at [362, 254] on tr "編輯 N54 轉帳 轉有色仙女羽毛髮16吋 包 2380 2380 Ben 2025/09/13" at bounding box center [395, 256] width 744 height 46
click at [328, 262] on td "轉有色仙女羽毛髮16吋" at bounding box center [319, 256] width 167 height 46
drag, startPoint x: 241, startPoint y: 255, endPoint x: 351, endPoint y: 258, distance: 110.2
click at [370, 258] on td "轉有色仙女羽毛髮16吋" at bounding box center [319, 256] width 167 height 46
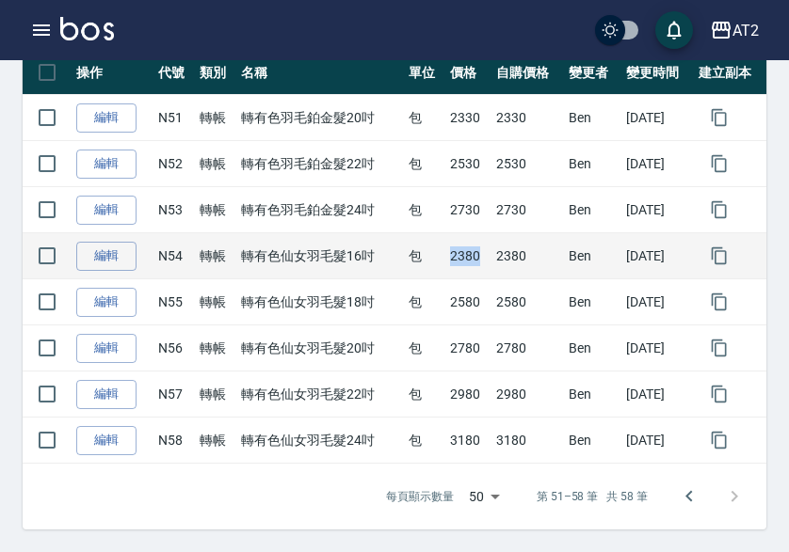
drag, startPoint x: 437, startPoint y: 262, endPoint x: 472, endPoint y: 262, distance: 35.8
click at [472, 262] on td "2380" at bounding box center [468, 256] width 46 height 46
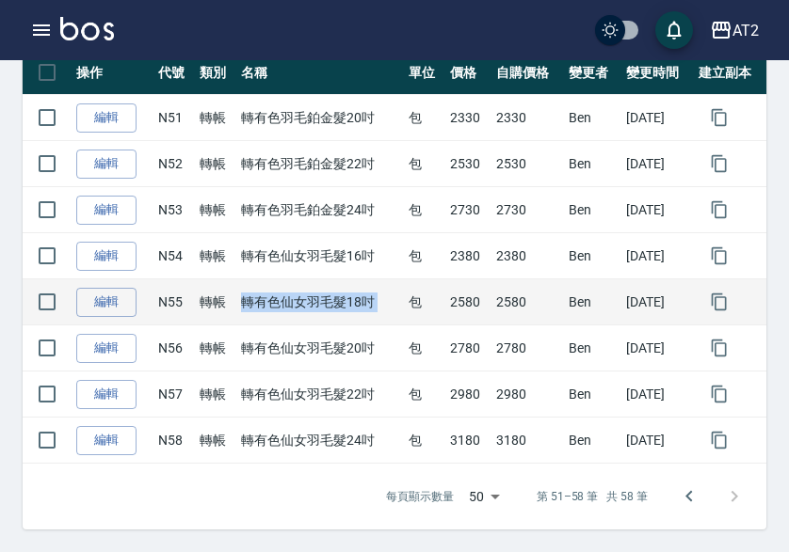
drag, startPoint x: 238, startPoint y: 302, endPoint x: 394, endPoint y: 302, distance: 156.2
click at [394, 302] on tr "編輯 N55 轉帳 轉有色仙女羽毛髮18吋 包 2580 2580 Ben 2025/09/13" at bounding box center [395, 303] width 744 height 46
drag, startPoint x: 436, startPoint y: 305, endPoint x: 469, endPoint y: 306, distance: 33.0
click at [469, 306] on tr "編輯 N55 轉帳 轉有色仙女羽毛髮18吋 包 2580 2580 Ben 2025/09/13" at bounding box center [395, 303] width 744 height 46
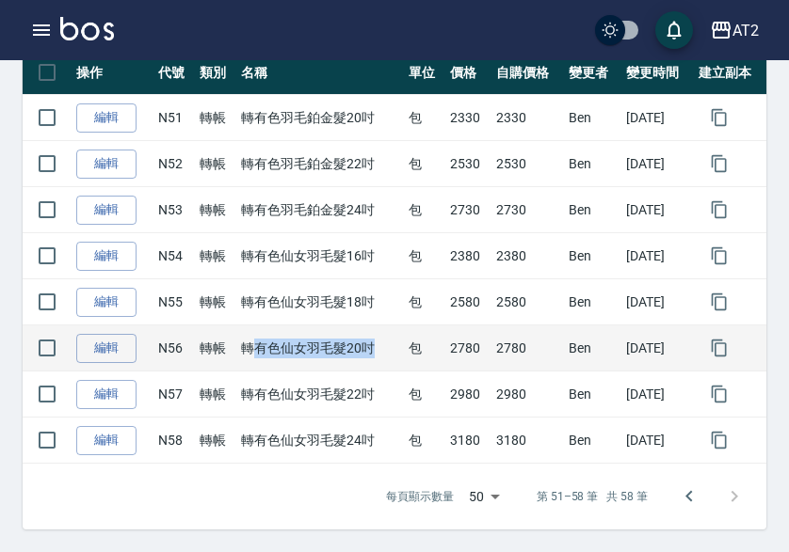
drag, startPoint x: 265, startPoint y: 352, endPoint x: 376, endPoint y: 352, distance: 111.1
click at [382, 352] on td "轉有色仙女羽毛髮20吋" at bounding box center [319, 349] width 167 height 46
drag, startPoint x: 236, startPoint y: 350, endPoint x: 378, endPoint y: 351, distance: 142.1
click at [378, 351] on td "轉有色仙女羽毛髮20吋" at bounding box center [319, 349] width 167 height 46
drag, startPoint x: 436, startPoint y: 356, endPoint x: 463, endPoint y: 355, distance: 27.3
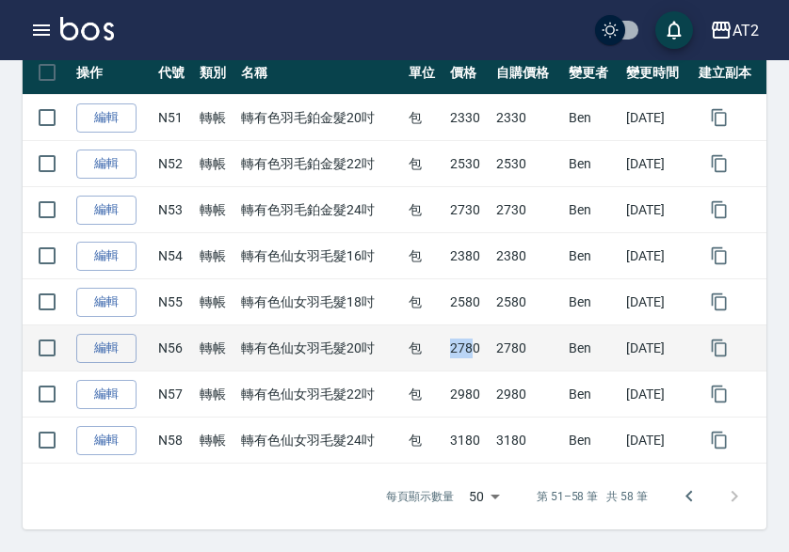
click at [463, 355] on td "2780" at bounding box center [468, 349] width 46 height 46
click at [445, 353] on td "2780" at bounding box center [468, 349] width 46 height 46
drag, startPoint x: 438, startPoint y: 354, endPoint x: 468, endPoint y: 352, distance: 30.2
click at [468, 352] on td "2780" at bounding box center [468, 349] width 46 height 46
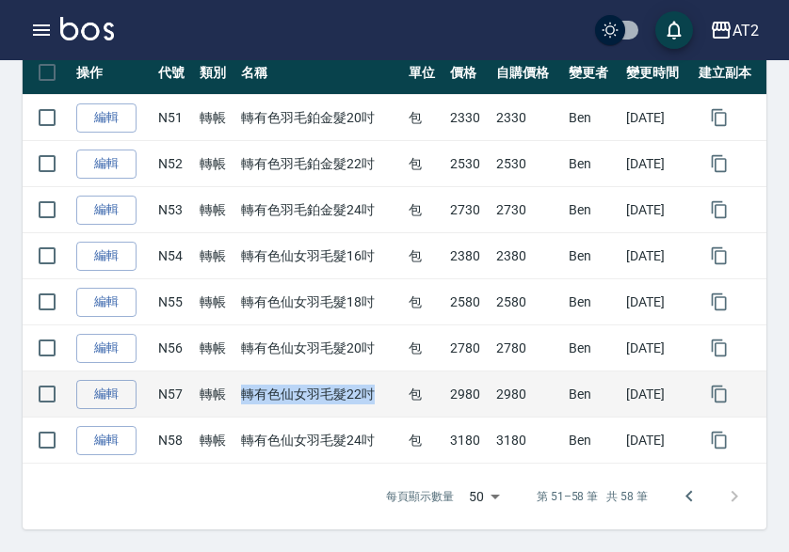
drag, startPoint x: 279, startPoint y: 392, endPoint x: 383, endPoint y: 392, distance: 104.5
click at [383, 392] on td "轉有色仙女羽毛髮22吋" at bounding box center [319, 395] width 167 height 46
drag, startPoint x: 440, startPoint y: 391, endPoint x: 471, endPoint y: 391, distance: 31.1
click at [474, 391] on td "2980" at bounding box center [468, 395] width 46 height 46
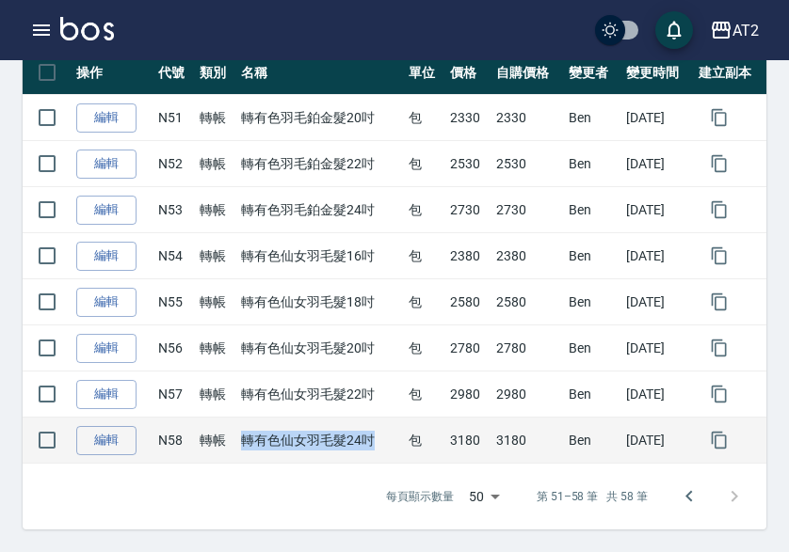
drag, startPoint x: 330, startPoint y: 438, endPoint x: 376, endPoint y: 439, distance: 45.2
click at [376, 439] on tr "編輯 N58 轉帳 轉有色仙女羽毛髮24吋 包 3180 3180 Ben 2025/09/13" at bounding box center [395, 441] width 744 height 46
drag, startPoint x: 431, startPoint y: 453, endPoint x: 476, endPoint y: 451, distance: 45.2
click at [476, 451] on tr "編輯 N58 轉帳 轉有色仙女羽毛髮24吋 包 3180 3180 Ben 2025/09/13" at bounding box center [395, 441] width 744 height 46
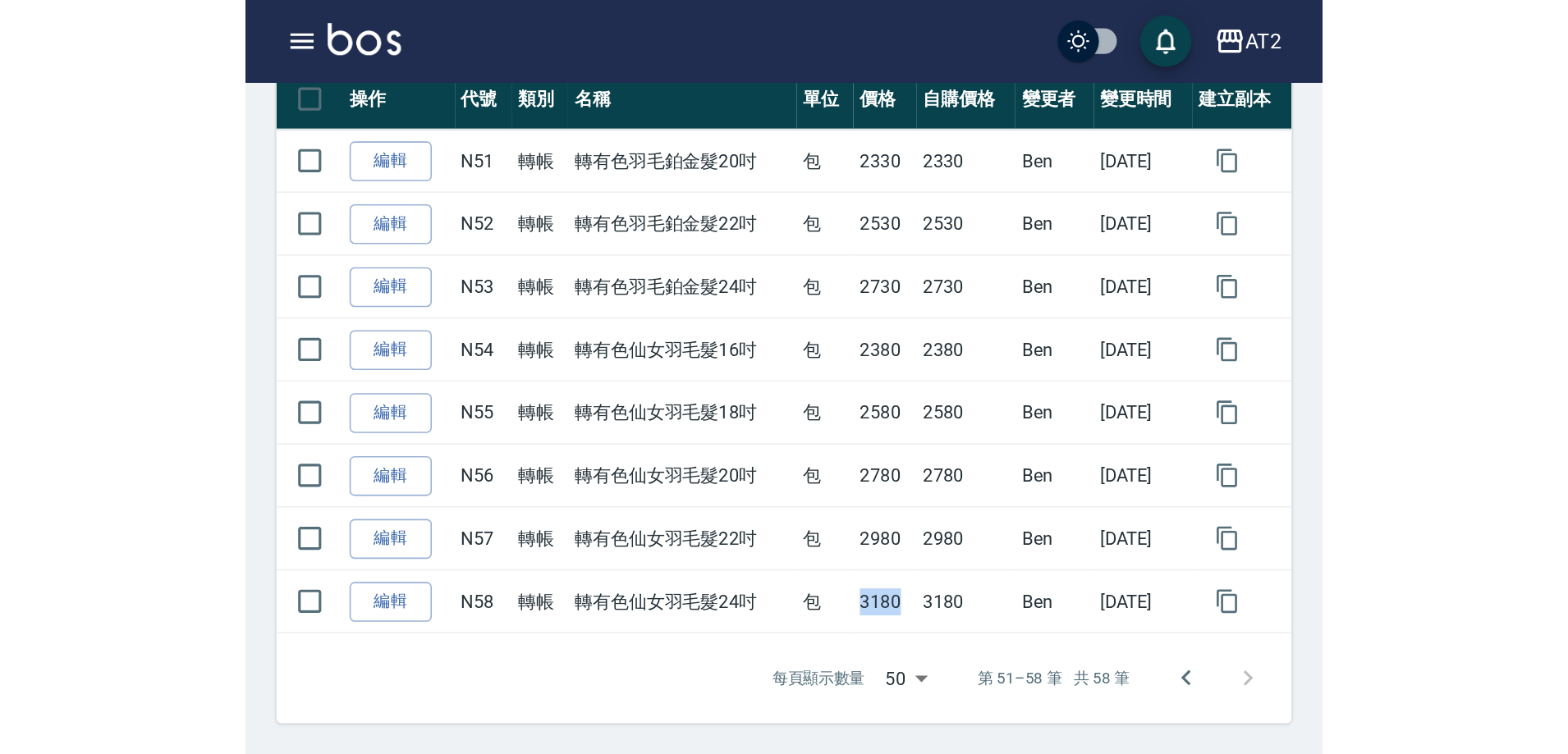
scroll to position [22, 0]
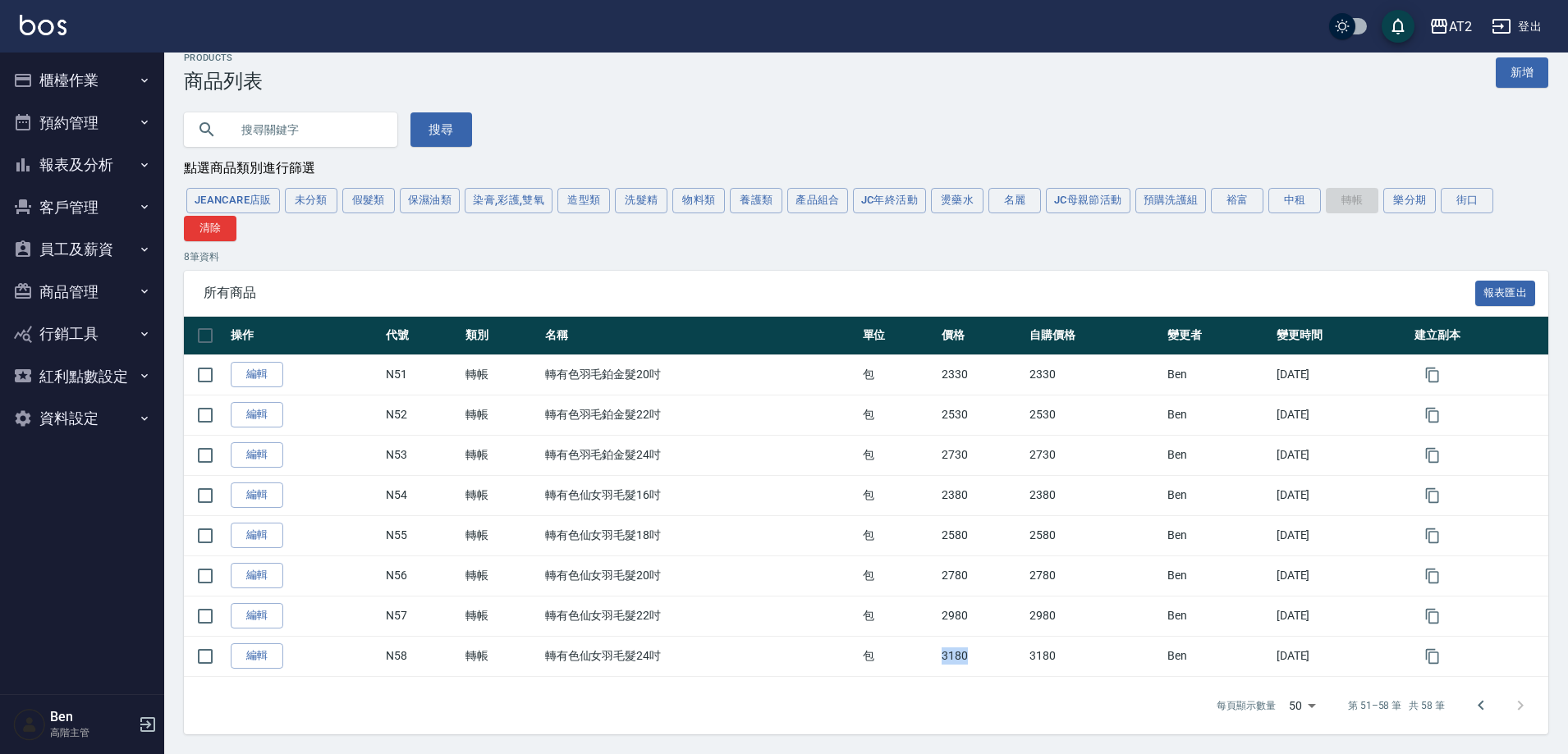
click at [695, 18] on button "登出" at bounding box center [1517, 26] width 63 height 31
